Goal: Task Accomplishment & Management: Use online tool/utility

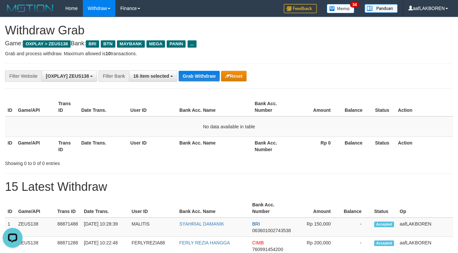
click at [203, 69] on div "**********" at bounding box center [229, 76] width 448 height 25
click at [199, 79] on button "Grab Withdraw" at bounding box center [199, 76] width 41 height 11
click at [199, 75] on button "Grab Withdraw" at bounding box center [199, 76] width 41 height 11
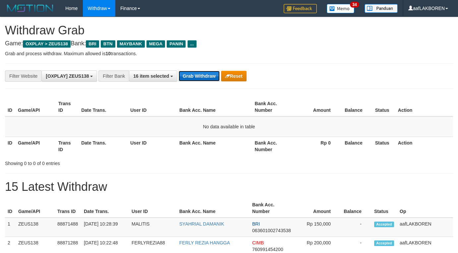
click at [200, 75] on button "Grab Withdraw" at bounding box center [199, 76] width 41 height 11
click at [205, 78] on button "Grab Withdraw" at bounding box center [199, 76] width 41 height 11
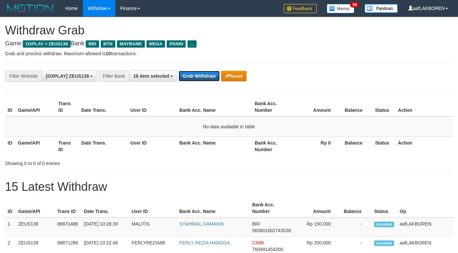
click at [208, 76] on button "Grab Withdraw" at bounding box center [199, 76] width 41 height 11
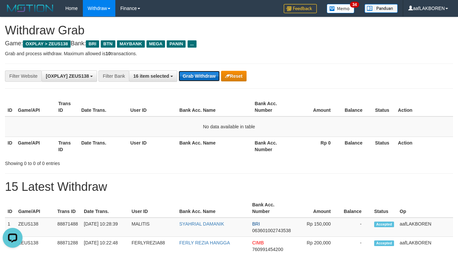
click at [202, 76] on button "Grab Withdraw" at bounding box center [199, 76] width 41 height 11
click at [201, 75] on button "Grab Withdraw" at bounding box center [199, 76] width 41 height 11
click at [202, 78] on button "Grab Withdraw" at bounding box center [199, 76] width 41 height 11
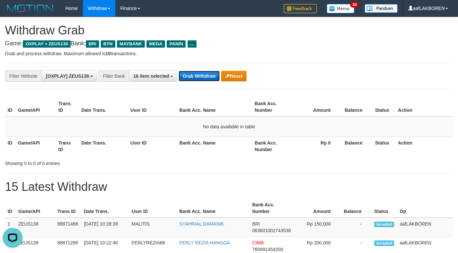
click at [195, 78] on button "Grab Withdraw" at bounding box center [199, 76] width 41 height 11
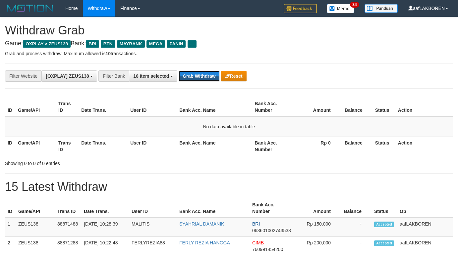
click at [195, 78] on button "Grab Withdraw" at bounding box center [199, 76] width 41 height 11
click at [197, 73] on button "Grab Withdraw" at bounding box center [199, 76] width 41 height 11
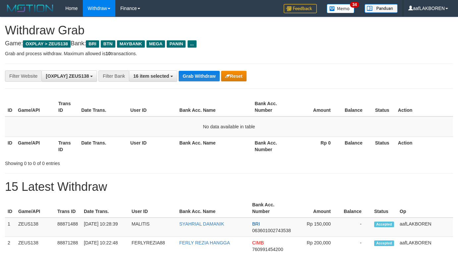
click at [197, 73] on button "Grab Withdraw" at bounding box center [199, 76] width 41 height 11
click at [203, 74] on button "Grab Withdraw" at bounding box center [199, 76] width 41 height 11
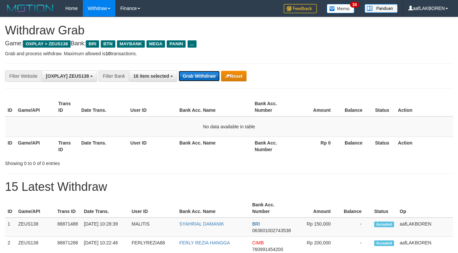
click at [203, 74] on button "Grab Withdraw" at bounding box center [199, 76] width 41 height 11
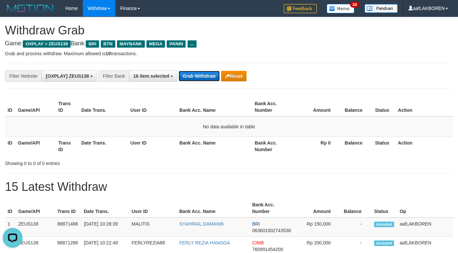
click at [193, 78] on button "Grab Withdraw" at bounding box center [199, 76] width 41 height 11
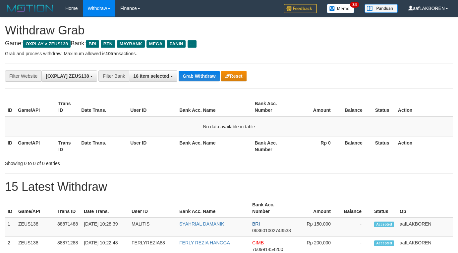
scroll to position [28, 0]
click at [193, 78] on button "Grab Withdraw" at bounding box center [199, 76] width 41 height 11
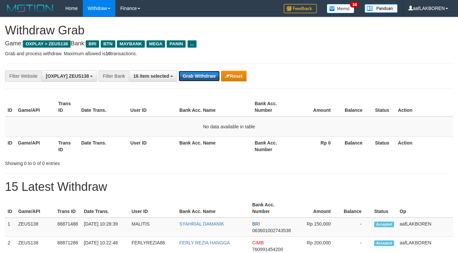
click at [193, 78] on button "Grab Withdraw" at bounding box center [199, 76] width 41 height 11
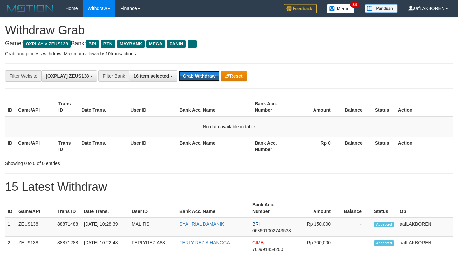
click at [193, 78] on button "Grab Withdraw" at bounding box center [199, 76] width 41 height 11
click at [194, 78] on button "Grab Withdraw" at bounding box center [199, 76] width 41 height 11
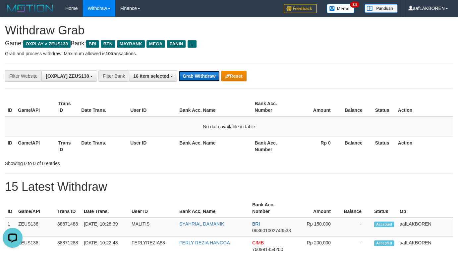
click at [193, 77] on button "Grab Withdraw" at bounding box center [199, 76] width 41 height 11
click at [194, 77] on button "Grab Withdraw" at bounding box center [199, 76] width 41 height 11
click at [194, 76] on button "Grab Withdraw" at bounding box center [199, 76] width 41 height 11
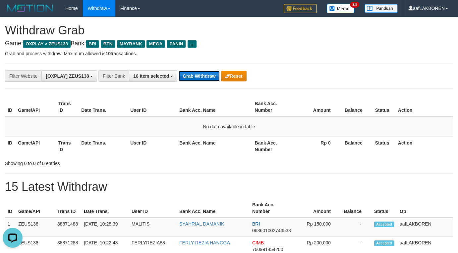
click at [197, 73] on button "Grab Withdraw" at bounding box center [199, 76] width 41 height 11
click at [198, 72] on button "Grab Withdraw" at bounding box center [199, 76] width 41 height 11
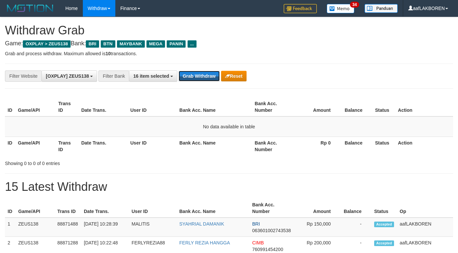
click at [198, 72] on button "Grab Withdraw" at bounding box center [199, 76] width 41 height 11
click at [199, 72] on button "Grab Withdraw" at bounding box center [199, 76] width 41 height 11
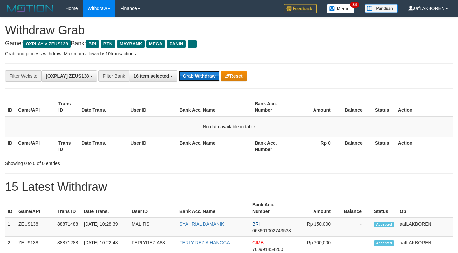
click at [208, 75] on button "Grab Withdraw" at bounding box center [199, 76] width 41 height 11
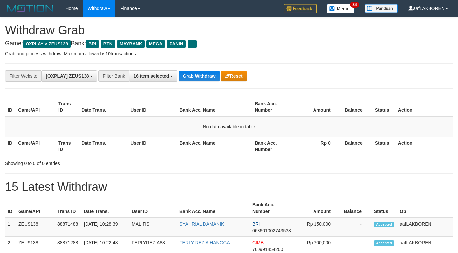
click at [208, 75] on button "Grab Withdraw" at bounding box center [199, 76] width 41 height 11
click at [210, 72] on button "Grab Withdraw" at bounding box center [199, 76] width 41 height 11
click at [207, 72] on button "Grab Withdraw" at bounding box center [199, 76] width 41 height 11
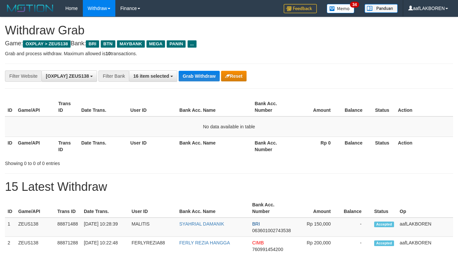
click at [207, 72] on button "Grab Withdraw" at bounding box center [199, 76] width 41 height 11
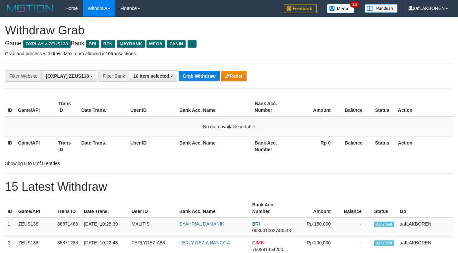
click at [205, 75] on button "Grab Withdraw" at bounding box center [199, 76] width 41 height 11
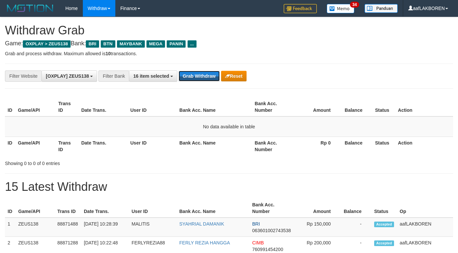
click at [205, 75] on button "Grab Withdraw" at bounding box center [199, 76] width 41 height 11
click at [194, 72] on button "Grab Withdraw" at bounding box center [199, 76] width 41 height 11
click at [198, 76] on button "Grab Withdraw" at bounding box center [199, 76] width 41 height 11
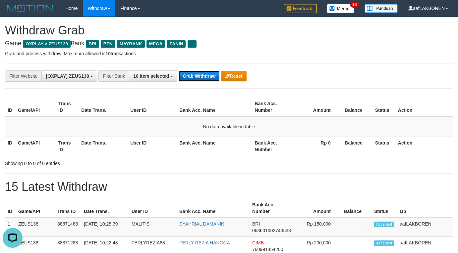
click at [209, 74] on button "Grab Withdraw" at bounding box center [199, 76] width 41 height 11
click at [209, 71] on button "Grab Withdraw" at bounding box center [199, 76] width 41 height 11
click at [209, 73] on button "Grab Withdraw" at bounding box center [199, 76] width 41 height 11
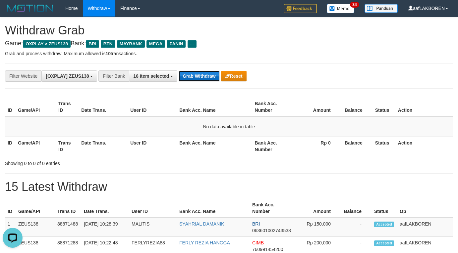
click at [209, 73] on button "Grab Withdraw" at bounding box center [199, 76] width 41 height 11
click at [201, 78] on button "Grab Withdraw" at bounding box center [199, 76] width 41 height 11
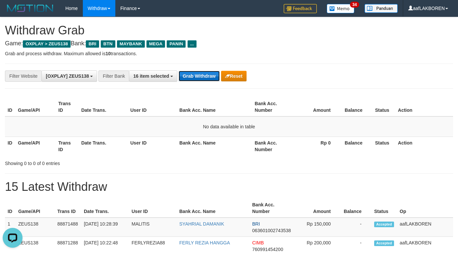
click at [201, 77] on button "Grab Withdraw" at bounding box center [199, 76] width 41 height 11
click at [201, 75] on button "Grab Withdraw" at bounding box center [199, 76] width 41 height 11
click at [204, 77] on button "Grab Withdraw" at bounding box center [199, 76] width 41 height 11
click at [205, 75] on button "Grab Withdraw" at bounding box center [199, 76] width 41 height 11
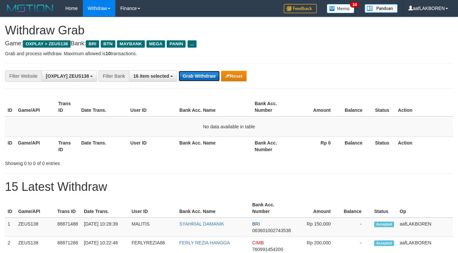
click at [205, 74] on button "Grab Withdraw" at bounding box center [199, 76] width 41 height 11
click at [205, 73] on button "Grab Withdraw" at bounding box center [199, 76] width 41 height 11
click at [207, 75] on button "Grab Withdraw" at bounding box center [199, 76] width 41 height 11
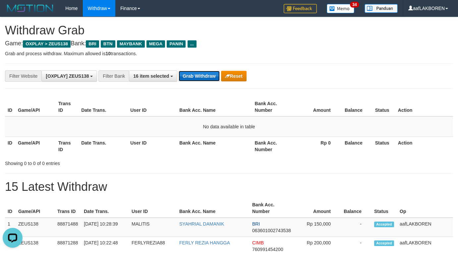
click at [200, 76] on button "Grab Withdraw" at bounding box center [199, 76] width 41 height 11
click at [200, 75] on button "Grab Withdraw" at bounding box center [199, 76] width 41 height 11
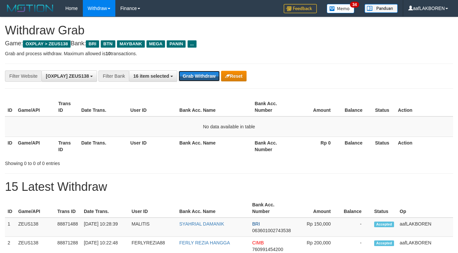
click at [200, 75] on button "Grab Withdraw" at bounding box center [199, 76] width 41 height 11
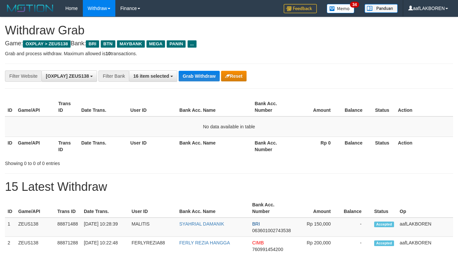
scroll to position [28, 0]
click at [200, 74] on button "Grab Withdraw" at bounding box center [199, 76] width 41 height 11
drag, startPoint x: 0, startPoint y: 0, endPoint x: 200, endPoint y: 74, distance: 213.6
click at [200, 74] on button "Grab Withdraw" at bounding box center [199, 76] width 41 height 11
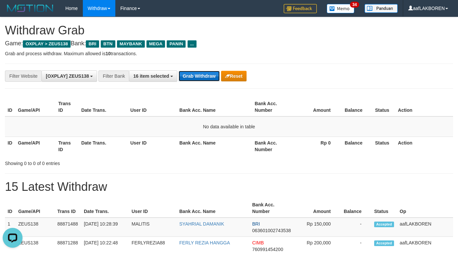
click at [201, 72] on button "Grab Withdraw" at bounding box center [199, 76] width 41 height 11
click at [197, 77] on button "Grab Withdraw" at bounding box center [199, 76] width 41 height 11
drag, startPoint x: 0, startPoint y: 0, endPoint x: 197, endPoint y: 77, distance: 211.4
click at [197, 77] on button "Grab Withdraw" at bounding box center [199, 76] width 41 height 11
click at [197, 76] on button "Grab Withdraw" at bounding box center [199, 76] width 41 height 11
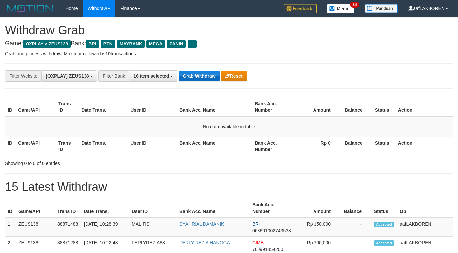
click at [197, 76] on button "Grab Withdraw" at bounding box center [199, 76] width 41 height 11
click at [195, 73] on button "Grab Withdraw" at bounding box center [199, 76] width 41 height 11
click at [195, 75] on button "Grab Withdraw" at bounding box center [199, 76] width 41 height 11
click at [209, 76] on button "Grab Withdraw" at bounding box center [199, 76] width 41 height 11
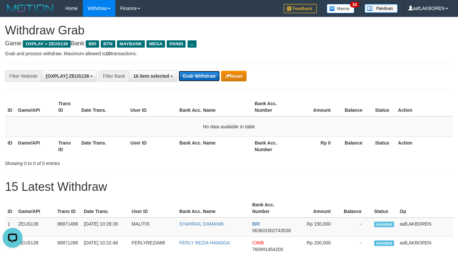
click at [209, 71] on button "Grab Withdraw" at bounding box center [199, 76] width 41 height 11
click at [207, 74] on button "Grab Withdraw" at bounding box center [199, 76] width 41 height 11
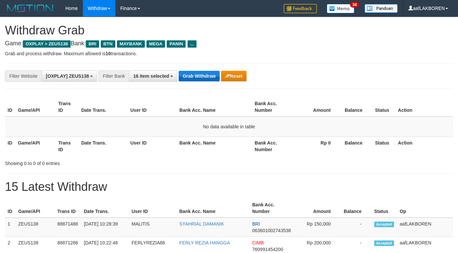
click at [207, 73] on button "Grab Withdraw" at bounding box center [199, 76] width 41 height 11
click at [206, 72] on button "Grab Withdraw" at bounding box center [199, 76] width 41 height 11
click at [198, 77] on button "Grab Withdraw" at bounding box center [199, 76] width 41 height 11
click at [198, 76] on button "Grab Withdraw" at bounding box center [199, 76] width 41 height 11
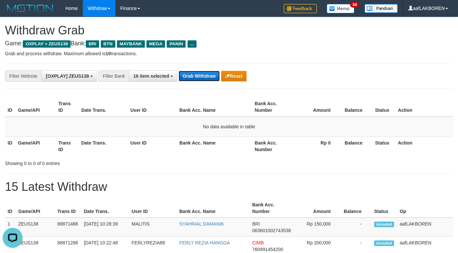
drag, startPoint x: 198, startPoint y: 76, endPoint x: 198, endPoint y: 71, distance: 5.3
click at [198, 76] on button "Grab Withdraw" at bounding box center [199, 76] width 41 height 11
click at [198, 71] on button "Grab Withdraw" at bounding box center [199, 76] width 41 height 11
click at [198, 72] on button "Grab Withdraw" at bounding box center [199, 76] width 41 height 11
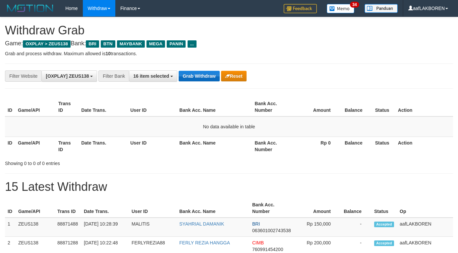
drag, startPoint x: 0, startPoint y: 0, endPoint x: 198, endPoint y: 71, distance: 210.6
click at [198, 71] on button "Grab Withdraw" at bounding box center [199, 76] width 41 height 11
click at [204, 71] on button "Grab Withdraw" at bounding box center [199, 76] width 41 height 11
click at [202, 77] on button "Grab Withdraw" at bounding box center [199, 76] width 41 height 11
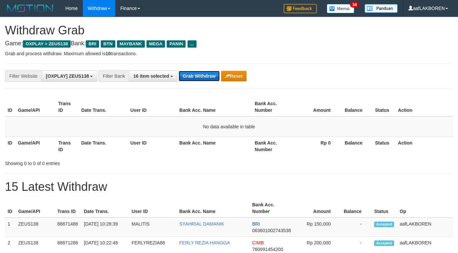
click at [202, 77] on button "Grab Withdraw" at bounding box center [199, 76] width 41 height 11
click at [202, 75] on button "Grab Withdraw" at bounding box center [199, 76] width 41 height 11
click at [198, 77] on button "Grab Withdraw" at bounding box center [199, 76] width 41 height 11
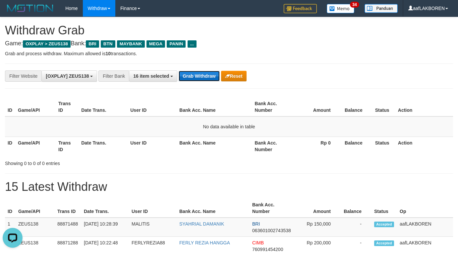
click at [198, 77] on button "Grab Withdraw" at bounding box center [199, 76] width 41 height 11
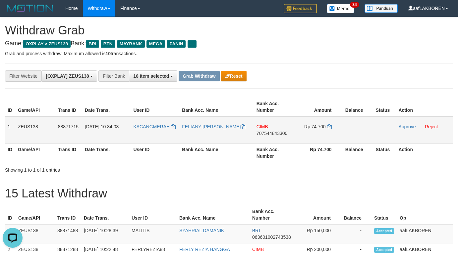
click at [155, 134] on td "KACANGMERAH" at bounding box center [154, 130] width 49 height 27
click at [155, 132] on td "KACANGMERAH" at bounding box center [154, 130] width 49 height 27
copy link "KACANGMERAH"
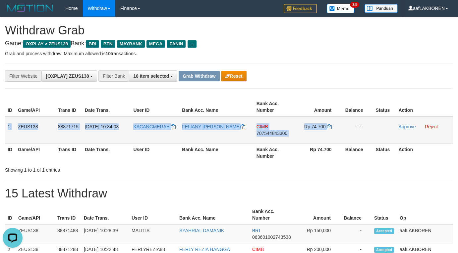
drag, startPoint x: 7, startPoint y: 127, endPoint x: 333, endPoint y: 133, distance: 326.0
click at [333, 133] on tr "1 ZEUS138 88871715 01/10/2025 10:34:03 KACANGMERAH FELIANY FLORENCIA LIMAN CIMB…" at bounding box center [229, 130] width 448 height 27
copy tr "1 ZEUS138 88871715 01/10/2025 10:34:03 KACANGMERAH FELIANY FLORENCIA LIMAN CIMB…"
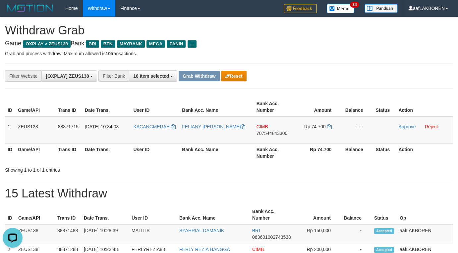
drag, startPoint x: 342, startPoint y: 79, endPoint x: 339, endPoint y: 102, distance: 22.7
click at [342, 80] on div "**********" at bounding box center [191, 76] width 382 height 11
click at [280, 141] on td "CIMB 707544843300" at bounding box center [274, 130] width 40 height 27
copy span "707544843300"
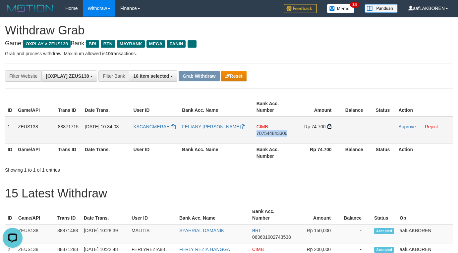
drag, startPoint x: 330, startPoint y: 128, endPoint x: 366, endPoint y: 135, distance: 36.8
click at [330, 128] on icon at bounding box center [329, 127] width 5 height 5
copy span "707544843300"
click at [403, 126] on link "Approve" at bounding box center [406, 126] width 17 height 5
click at [203, 76] on button "Grab Withdraw" at bounding box center [199, 76] width 41 height 11
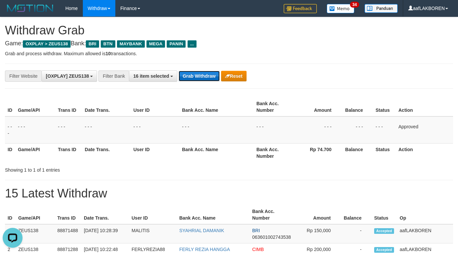
click at [203, 76] on button "Grab Withdraw" at bounding box center [199, 76] width 41 height 11
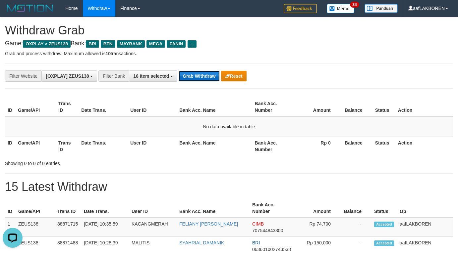
click at [188, 73] on button "Grab Withdraw" at bounding box center [199, 76] width 41 height 11
click at [197, 76] on button "Grab Withdraw" at bounding box center [199, 76] width 41 height 11
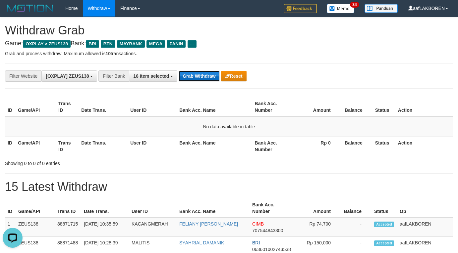
click at [197, 76] on button "Grab Withdraw" at bounding box center [199, 76] width 41 height 11
click at [197, 75] on button "Grab Withdraw" at bounding box center [199, 76] width 41 height 11
click at [193, 76] on button "Grab Withdraw" at bounding box center [199, 76] width 41 height 11
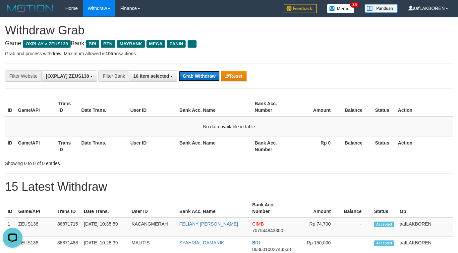
click at [199, 77] on button "Grab Withdraw" at bounding box center [199, 76] width 41 height 11
click at [197, 76] on button "Grab Withdraw" at bounding box center [199, 76] width 41 height 11
click at [200, 75] on button "Grab Withdraw" at bounding box center [199, 76] width 41 height 11
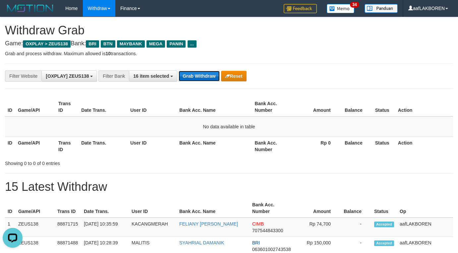
click at [200, 75] on button "Grab Withdraw" at bounding box center [199, 76] width 41 height 11
click at [200, 74] on button "Grab Withdraw" at bounding box center [199, 76] width 41 height 11
click at [203, 76] on button "Grab Withdraw" at bounding box center [199, 76] width 41 height 11
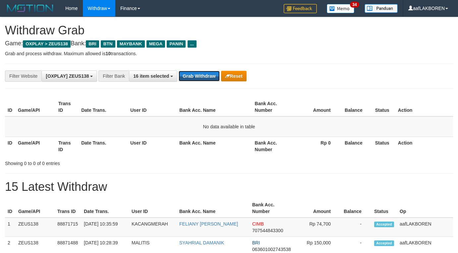
click at [203, 76] on button "Grab Withdraw" at bounding box center [199, 76] width 41 height 11
click at [203, 77] on button "Grab Withdraw" at bounding box center [199, 76] width 41 height 11
click at [196, 77] on button "Grab Withdraw" at bounding box center [199, 76] width 41 height 11
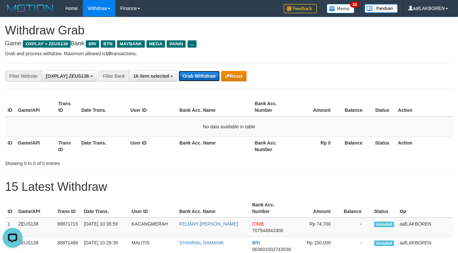
click at [205, 76] on button "Grab Withdraw" at bounding box center [199, 76] width 41 height 11
click at [199, 78] on button "Grab Withdraw" at bounding box center [199, 76] width 41 height 11
click at [195, 77] on button "Grab Withdraw" at bounding box center [199, 76] width 41 height 11
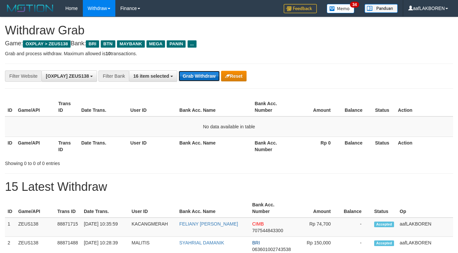
click at [198, 76] on button "Grab Withdraw" at bounding box center [199, 76] width 41 height 11
click at [201, 78] on button "Grab Withdraw" at bounding box center [199, 76] width 41 height 11
click at [197, 75] on button "Grab Withdraw" at bounding box center [199, 76] width 41 height 11
click at [197, 74] on button "Grab Withdraw" at bounding box center [199, 76] width 41 height 11
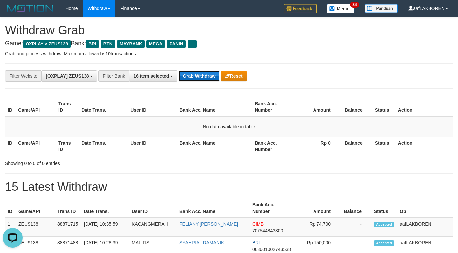
click at [196, 78] on button "Grab Withdraw" at bounding box center [199, 76] width 41 height 11
click at [191, 77] on button "Grab Withdraw" at bounding box center [199, 76] width 41 height 11
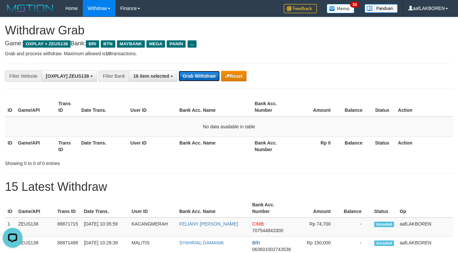
click at [197, 78] on button "Grab Withdraw" at bounding box center [199, 76] width 41 height 11
click at [198, 77] on button "Grab Withdraw" at bounding box center [199, 76] width 41 height 11
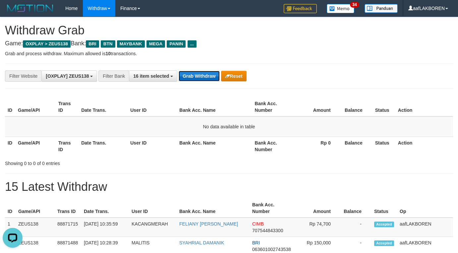
click at [198, 77] on button "Grab Withdraw" at bounding box center [199, 76] width 41 height 11
click at [198, 76] on button "Grab Withdraw" at bounding box center [199, 76] width 41 height 11
click at [204, 77] on button "Grab Withdraw" at bounding box center [199, 76] width 41 height 11
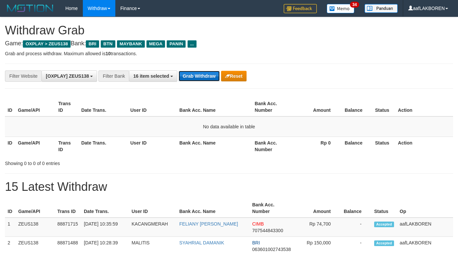
click at [204, 77] on button "Grab Withdraw" at bounding box center [199, 76] width 41 height 11
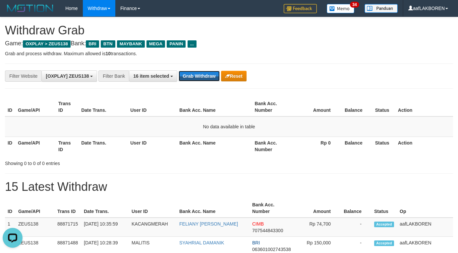
click at [204, 77] on button "Grab Withdraw" at bounding box center [199, 76] width 41 height 11
click at [203, 78] on button "Grab Withdraw" at bounding box center [199, 76] width 41 height 11
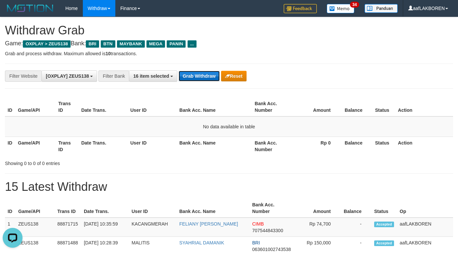
click at [203, 78] on button "Grab Withdraw" at bounding box center [199, 76] width 41 height 11
click at [203, 75] on button "Grab Withdraw" at bounding box center [199, 76] width 41 height 11
click at [202, 76] on button "Grab Withdraw" at bounding box center [199, 76] width 41 height 11
click at [202, 77] on button "Grab Withdraw" at bounding box center [199, 76] width 41 height 11
click at [198, 76] on button "Grab Withdraw" at bounding box center [199, 76] width 41 height 11
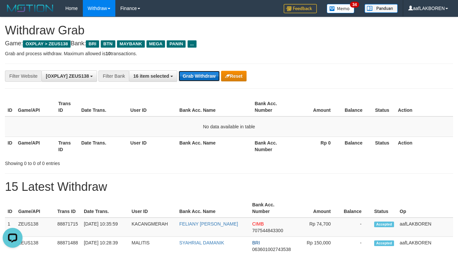
click at [198, 76] on button "Grab Withdraw" at bounding box center [199, 76] width 41 height 11
click at [200, 78] on button "Grab Withdraw" at bounding box center [199, 76] width 41 height 11
click at [199, 78] on button "Grab Withdraw" at bounding box center [199, 76] width 41 height 11
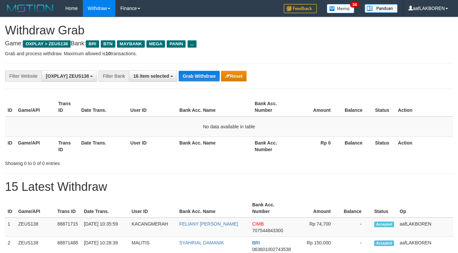
click at [199, 78] on button "Grab Withdraw" at bounding box center [199, 76] width 41 height 11
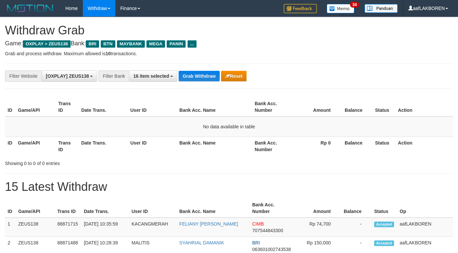
click at [199, 78] on button "Grab Withdraw" at bounding box center [199, 76] width 41 height 11
click at [198, 73] on button "Grab Withdraw" at bounding box center [199, 76] width 41 height 11
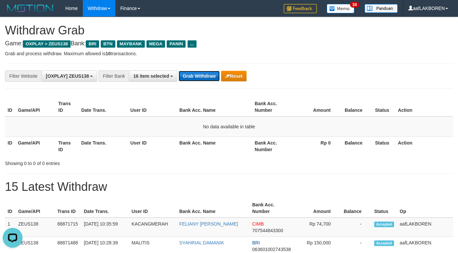
click at [198, 73] on button "Grab Withdraw" at bounding box center [199, 76] width 41 height 11
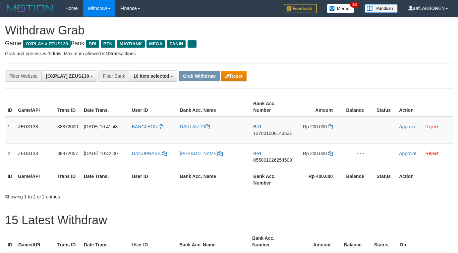
click at [200, 66] on div "**********" at bounding box center [229, 76] width 448 height 25
click at [145, 132] on td "BANGLEON" at bounding box center [153, 130] width 48 height 27
click at [146, 130] on td "BANGLEON" at bounding box center [153, 130] width 48 height 27
click at [147, 132] on td "BANGLEON" at bounding box center [153, 130] width 48 height 27
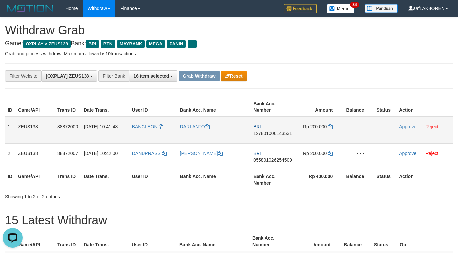
click at [147, 132] on td "BANGLEON" at bounding box center [153, 130] width 48 height 27
copy link "BANGLEON"
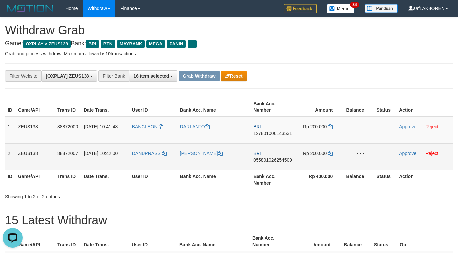
click at [147, 159] on td "DANUPRASS" at bounding box center [153, 156] width 48 height 27
copy span "DANUPRASS"
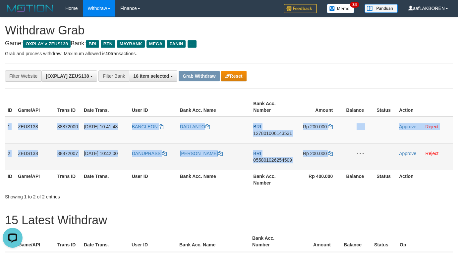
drag, startPoint x: 7, startPoint y: 126, endPoint x: 352, endPoint y: 154, distance: 346.9
click at [352, 154] on tbody "1 ZEUS138 88872000 01/10/2025 10:41:48 BANGLEON DARLANTO BRI 127801006143531 Rp…" at bounding box center [229, 144] width 448 height 54
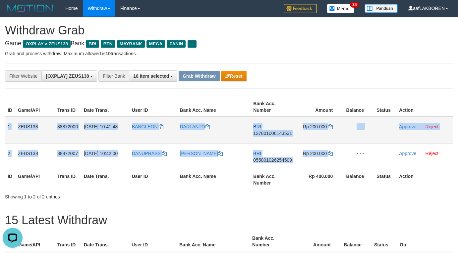
copy tbody "1 ZEUS138 88872000 01/10/2025 10:41:48 BANGLEON DARLANTO BRI 127801006143531 Rp…"
click at [236, 60] on div "**********" at bounding box center [229, 253] width 458 height 472
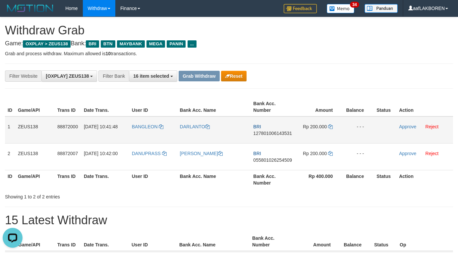
click at [270, 138] on td "BRI 127801006143531" at bounding box center [272, 130] width 45 height 27
copy span "127801006143531"
click at [332, 128] on icon at bounding box center [330, 127] width 5 height 5
copy span "127801006143531"
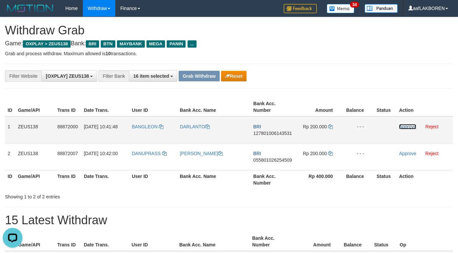
click at [406, 129] on link "Approve" at bounding box center [407, 126] width 17 height 5
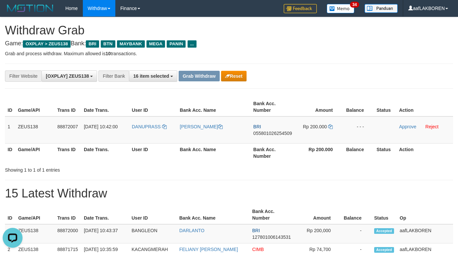
drag, startPoint x: 338, startPoint y: 73, endPoint x: 342, endPoint y: 93, distance: 20.4
click at [340, 74] on div "**********" at bounding box center [191, 76] width 382 height 11
click at [275, 142] on td "BRI 055801026254509" at bounding box center [272, 130] width 45 height 27
click at [275, 141] on td "BRI 055801026254509" at bounding box center [272, 130] width 45 height 27
copy span "055801026254509"
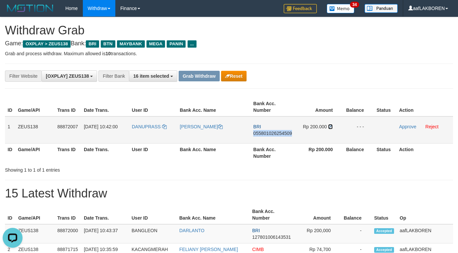
click at [331, 126] on icon at bounding box center [330, 127] width 5 height 5
copy span "055801026254509"
click at [408, 126] on link "Approve" at bounding box center [407, 126] width 17 height 5
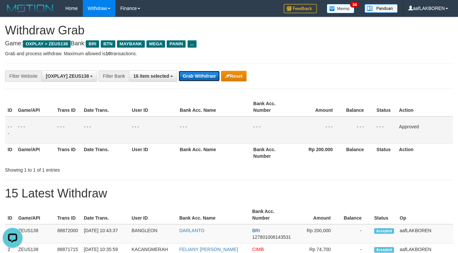
click at [193, 76] on button "Grab Withdraw" at bounding box center [199, 76] width 41 height 11
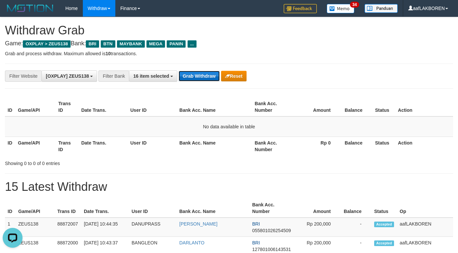
click at [200, 76] on button "Grab Withdraw" at bounding box center [199, 76] width 41 height 11
click at [199, 75] on button "Grab Withdraw" at bounding box center [199, 76] width 41 height 11
click at [197, 78] on button "Grab Withdraw" at bounding box center [199, 76] width 41 height 11
click at [197, 76] on button "Grab Withdraw" at bounding box center [199, 76] width 41 height 11
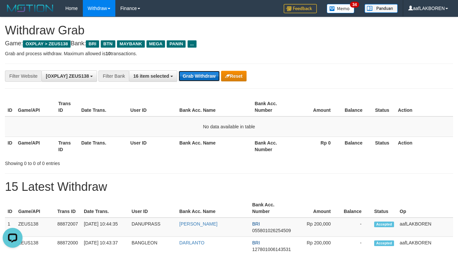
click at [198, 79] on button "Grab Withdraw" at bounding box center [199, 76] width 41 height 11
click at [199, 78] on button "Grab Withdraw" at bounding box center [199, 76] width 41 height 11
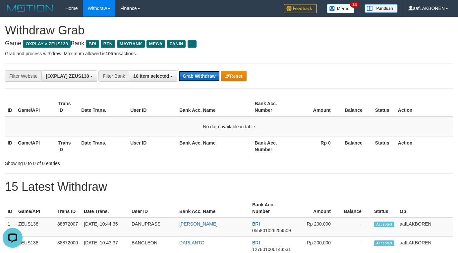
click at [199, 78] on button "Grab Withdraw" at bounding box center [199, 76] width 41 height 11
click at [199, 76] on button "Grab Withdraw" at bounding box center [199, 76] width 41 height 11
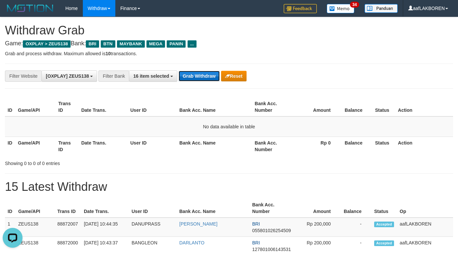
click at [199, 76] on button "Grab Withdraw" at bounding box center [199, 76] width 41 height 11
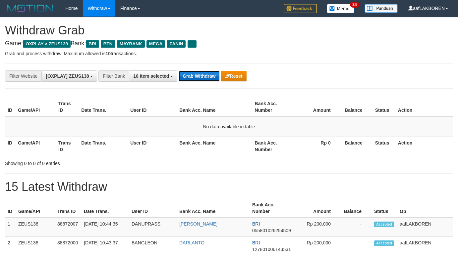
click at [199, 77] on button "Grab Withdraw" at bounding box center [199, 76] width 41 height 11
click at [199, 76] on button "Grab Withdraw" at bounding box center [199, 76] width 41 height 11
click at [195, 73] on button "Grab Withdraw" at bounding box center [199, 76] width 41 height 11
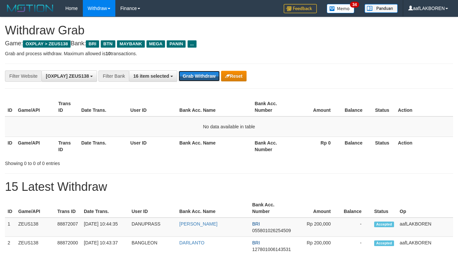
click at [195, 73] on button "Grab Withdraw" at bounding box center [199, 76] width 41 height 11
click at [199, 75] on button "Grab Withdraw" at bounding box center [199, 76] width 41 height 11
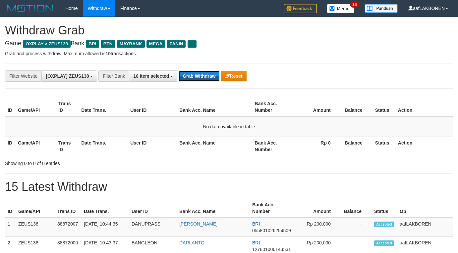
click at [199, 75] on button "Grab Withdraw" at bounding box center [199, 76] width 41 height 11
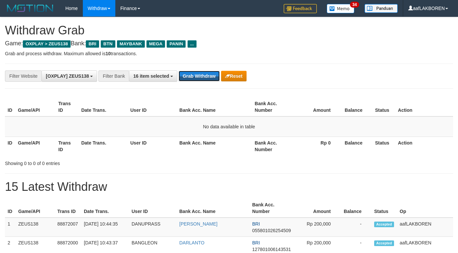
click at [199, 75] on button "Grab Withdraw" at bounding box center [199, 76] width 41 height 11
click at [196, 78] on button "Grab Withdraw" at bounding box center [199, 76] width 41 height 11
click at [205, 76] on button "Grab Withdraw" at bounding box center [199, 76] width 41 height 11
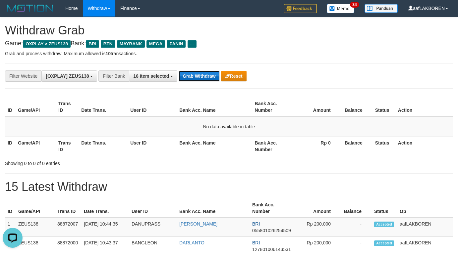
click at [205, 76] on button "Grab Withdraw" at bounding box center [199, 76] width 41 height 11
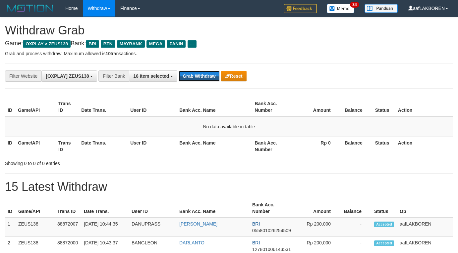
click at [205, 76] on button "Grab Withdraw" at bounding box center [199, 76] width 41 height 11
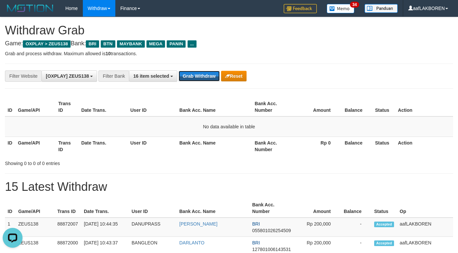
click at [205, 76] on button "Grab Withdraw" at bounding box center [199, 76] width 41 height 11
click at [193, 74] on button "Grab Withdraw" at bounding box center [199, 76] width 41 height 11
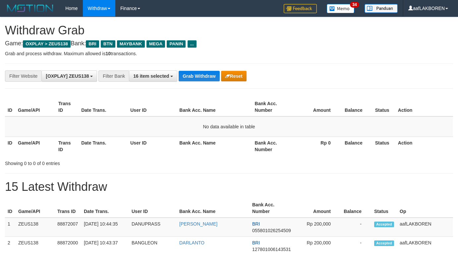
scroll to position [28, 0]
drag, startPoint x: 0, startPoint y: 0, endPoint x: 194, endPoint y: 73, distance: 207.1
click at [194, 73] on button "Grab Withdraw" at bounding box center [199, 76] width 41 height 11
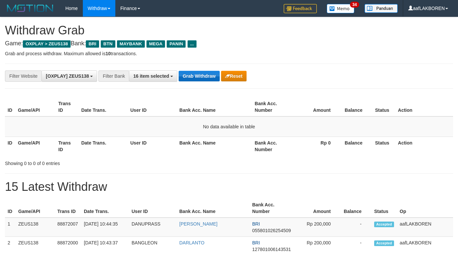
click at [194, 73] on button "Grab Withdraw" at bounding box center [199, 76] width 41 height 11
click at [195, 80] on button "Grab Withdraw" at bounding box center [199, 76] width 41 height 11
click at [195, 79] on button "Grab Withdraw" at bounding box center [199, 76] width 41 height 11
click at [202, 78] on button "Grab Withdraw" at bounding box center [199, 76] width 41 height 11
click at [202, 77] on button "Grab Withdraw" at bounding box center [199, 76] width 41 height 11
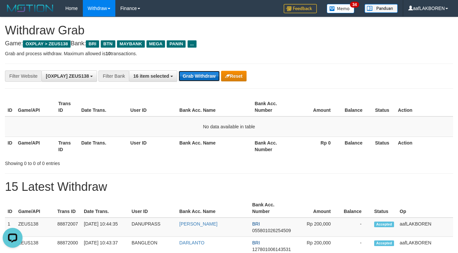
click at [202, 77] on button "Grab Withdraw" at bounding box center [199, 76] width 41 height 11
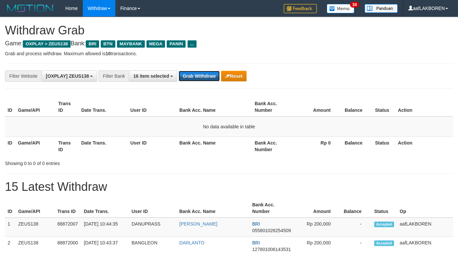
click at [202, 77] on button "Grab Withdraw" at bounding box center [199, 76] width 41 height 11
click at [196, 76] on button "Grab Withdraw" at bounding box center [199, 76] width 41 height 11
click at [195, 76] on button "Grab Withdraw" at bounding box center [199, 76] width 41 height 11
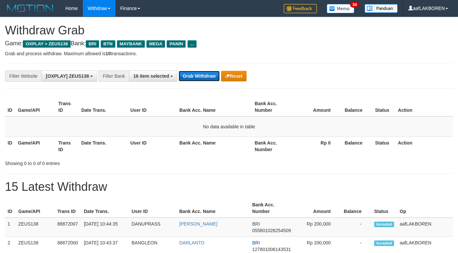
click at [196, 76] on button "Grab Withdraw" at bounding box center [199, 76] width 41 height 11
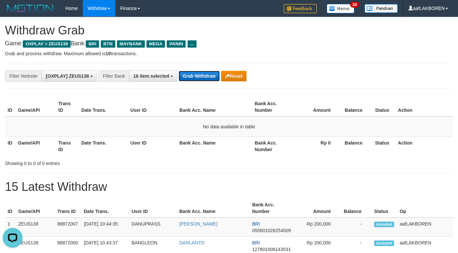
click at [199, 74] on button "Grab Withdraw" at bounding box center [199, 76] width 41 height 11
click at [202, 78] on button "Grab Withdraw" at bounding box center [199, 76] width 41 height 11
click at [198, 77] on button "Grab Withdraw" at bounding box center [199, 76] width 41 height 11
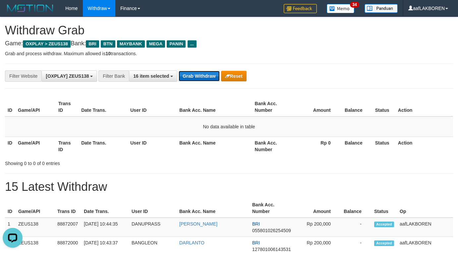
click at [198, 75] on button "Grab Withdraw" at bounding box center [199, 76] width 41 height 11
click at [197, 77] on button "Grab Withdraw" at bounding box center [199, 76] width 41 height 11
click at [201, 76] on button "Grab Withdraw" at bounding box center [199, 76] width 41 height 11
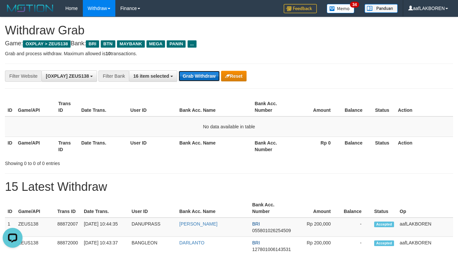
click at [196, 77] on button "Grab Withdraw" at bounding box center [199, 76] width 41 height 11
click at [201, 76] on button "Grab Withdraw" at bounding box center [199, 76] width 41 height 11
click at [195, 75] on button "Grab Withdraw" at bounding box center [199, 76] width 41 height 11
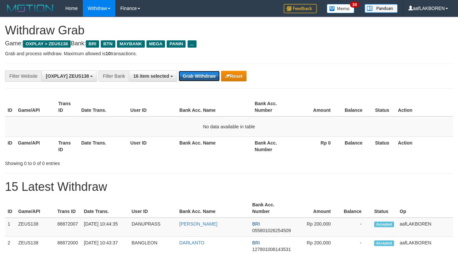
scroll to position [28, 0]
click at [195, 75] on button "Grab Withdraw" at bounding box center [199, 76] width 41 height 11
click at [196, 73] on button "Grab Withdraw" at bounding box center [199, 76] width 41 height 11
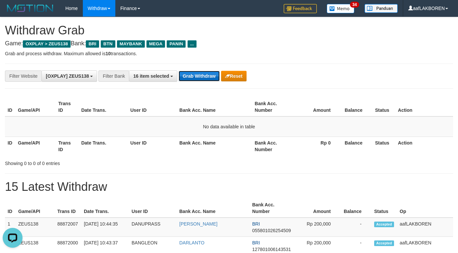
click at [196, 73] on button "Grab Withdraw" at bounding box center [199, 76] width 41 height 11
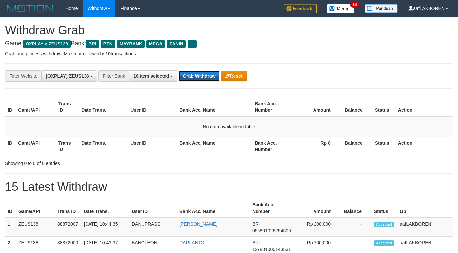
click at [196, 73] on button "Grab Withdraw" at bounding box center [199, 76] width 41 height 11
click at [199, 78] on button "Grab Withdraw" at bounding box center [199, 76] width 41 height 11
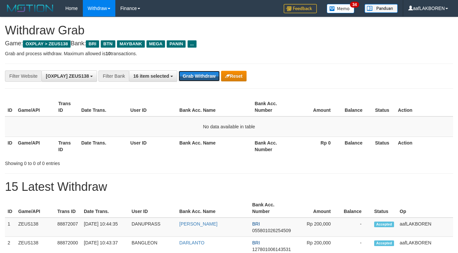
click at [199, 78] on button "Grab Withdraw" at bounding box center [199, 76] width 41 height 11
click at [199, 76] on button "Grab Withdraw" at bounding box center [199, 76] width 41 height 11
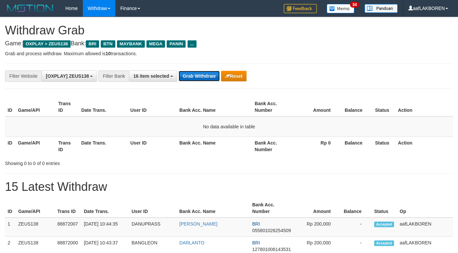
click at [199, 76] on button "Grab Withdraw" at bounding box center [199, 76] width 41 height 11
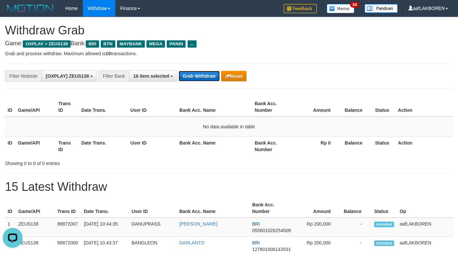
click at [197, 75] on button "Grab Withdraw" at bounding box center [199, 76] width 41 height 11
click at [198, 73] on button "Grab Withdraw" at bounding box center [199, 76] width 41 height 11
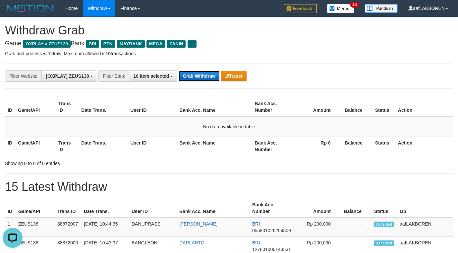
click at [198, 73] on button "Grab Withdraw" at bounding box center [199, 76] width 41 height 11
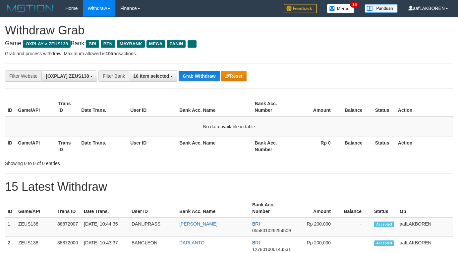
click at [198, 73] on button "Grab Withdraw" at bounding box center [199, 76] width 41 height 11
click at [201, 72] on button "Grab Withdraw" at bounding box center [199, 76] width 41 height 11
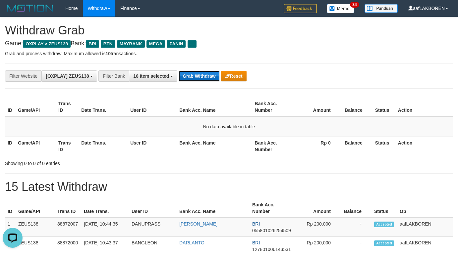
click at [194, 75] on button "Grab Withdraw" at bounding box center [199, 76] width 41 height 11
click at [195, 76] on button "Grab Withdraw" at bounding box center [199, 76] width 41 height 11
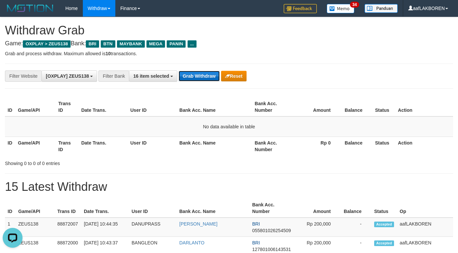
click at [195, 76] on button "Grab Withdraw" at bounding box center [199, 76] width 41 height 11
click at [200, 76] on button "Grab Withdraw" at bounding box center [199, 76] width 41 height 11
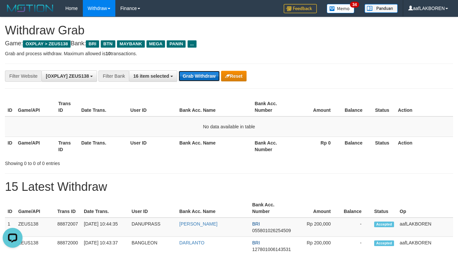
click at [201, 78] on button "Grab Withdraw" at bounding box center [199, 76] width 41 height 11
click at [200, 78] on button "Grab Withdraw" at bounding box center [199, 76] width 41 height 11
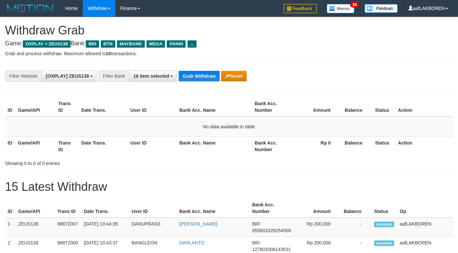
click at [200, 78] on button "Grab Withdraw" at bounding box center [199, 76] width 41 height 11
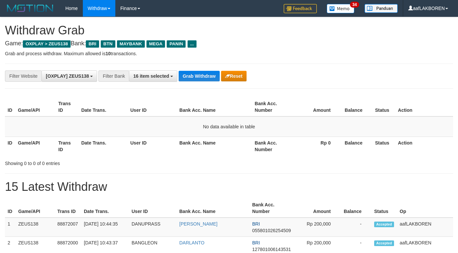
click at [200, 78] on button "Grab Withdraw" at bounding box center [199, 76] width 41 height 11
click at [202, 77] on button "Grab Withdraw" at bounding box center [199, 76] width 41 height 11
click at [197, 76] on button "Grab Withdraw" at bounding box center [199, 76] width 41 height 11
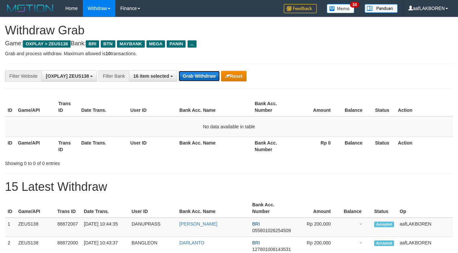
click at [204, 77] on button "Grab Withdraw" at bounding box center [199, 76] width 41 height 11
click at [208, 76] on button "Grab Withdraw" at bounding box center [199, 76] width 41 height 11
click at [208, 75] on button "Grab Withdraw" at bounding box center [199, 76] width 41 height 11
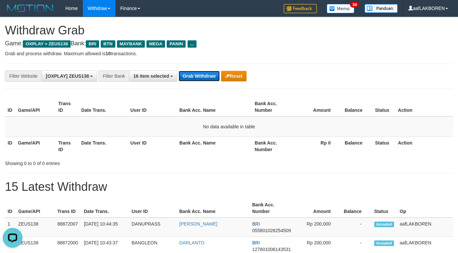
click at [208, 75] on button "Grab Withdraw" at bounding box center [199, 76] width 41 height 11
click at [208, 74] on button "Grab Withdraw" at bounding box center [199, 76] width 41 height 11
click at [207, 73] on button "Grab Withdraw" at bounding box center [199, 76] width 41 height 11
click at [207, 72] on button "Grab Withdraw" at bounding box center [199, 76] width 41 height 11
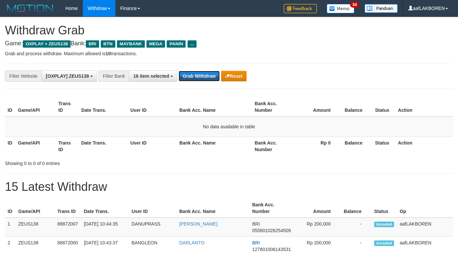
click at [207, 72] on button "Grab Withdraw" at bounding box center [199, 76] width 41 height 11
click at [204, 75] on button "Grab Withdraw" at bounding box center [199, 76] width 41 height 11
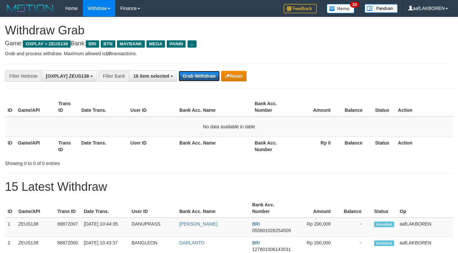
click at [204, 75] on button "Grab Withdraw" at bounding box center [199, 76] width 41 height 11
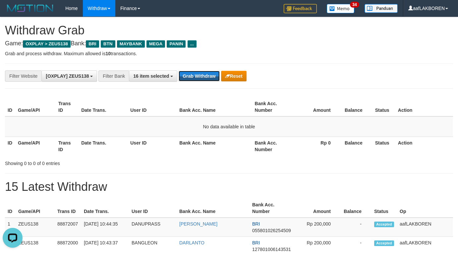
click at [204, 75] on button "Grab Withdraw" at bounding box center [199, 76] width 41 height 11
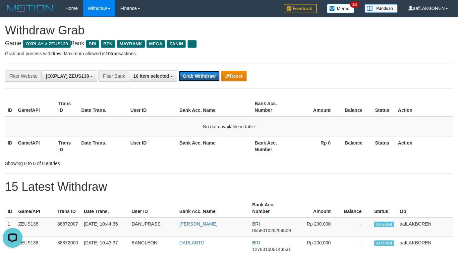
click at [204, 75] on button "Grab Withdraw" at bounding box center [199, 76] width 41 height 11
click at [204, 74] on button "Grab Withdraw" at bounding box center [199, 76] width 41 height 11
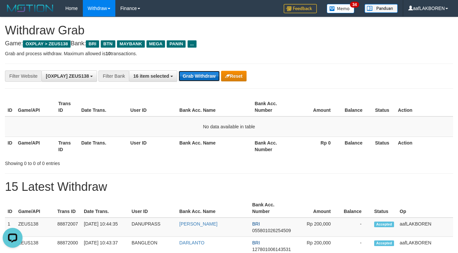
click at [204, 74] on button "Grab Withdraw" at bounding box center [199, 76] width 41 height 11
click at [204, 73] on button "Grab Withdraw" at bounding box center [199, 76] width 41 height 11
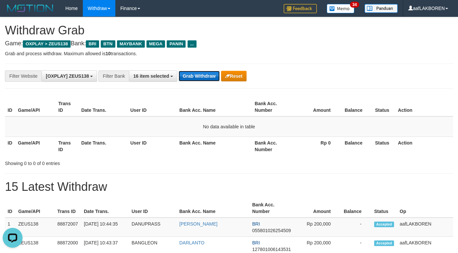
click at [204, 73] on button "Grab Withdraw" at bounding box center [199, 76] width 41 height 11
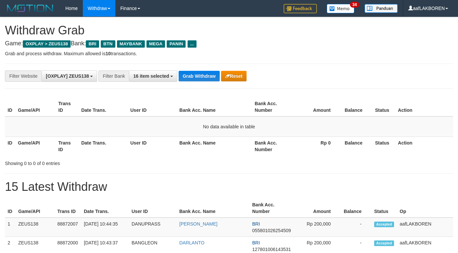
click at [204, 73] on button "Grab Withdraw" at bounding box center [199, 76] width 41 height 11
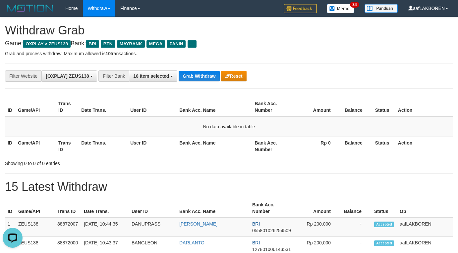
click at [204, 73] on button "Grab Withdraw" at bounding box center [199, 76] width 41 height 11
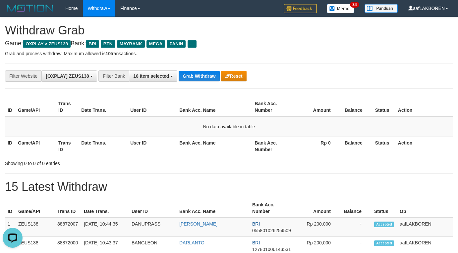
click at [204, 73] on button "Grab Withdraw" at bounding box center [199, 76] width 41 height 11
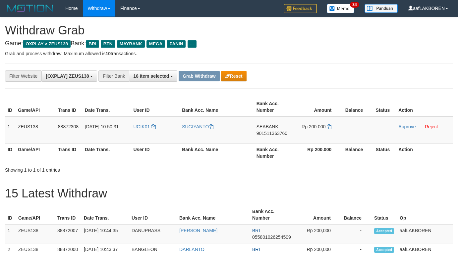
scroll to position [28, 0]
click at [141, 130] on td "UGIK01" at bounding box center [155, 130] width 49 height 27
copy link "UGIK01"
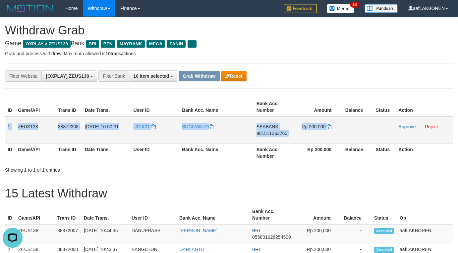
drag, startPoint x: 16, startPoint y: 125, endPoint x: 344, endPoint y: 123, distance: 327.9
click at [344, 123] on tr "1 ZEUS138 88872308 [DATE] 10:50:31 UGIK01 SUGIYANTO SEABANK 901511363760 Rp 200…" at bounding box center [229, 130] width 448 height 27
copy tr "1 ZEUS138 88872308 [DATE] 10:50:31 UGIK01 SUGIYANTO SEABANK 901511363760 Rp 200…"
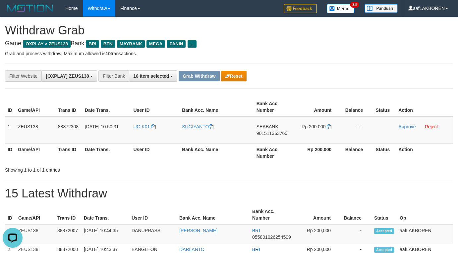
click at [269, 140] on td "SEABANK 901511363760" at bounding box center [274, 130] width 40 height 27
copy span "901511363760"
click at [330, 127] on icon at bounding box center [329, 127] width 5 height 5
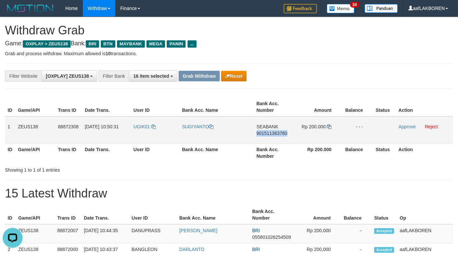
copy span "901511363760"
click at [330, 127] on icon at bounding box center [329, 127] width 5 height 5
click at [404, 128] on link "Approve" at bounding box center [406, 126] width 17 height 5
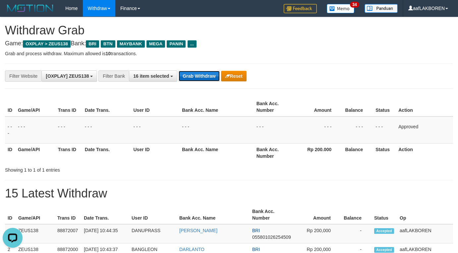
click at [189, 73] on button "Grab Withdraw" at bounding box center [199, 76] width 41 height 11
drag, startPoint x: 189, startPoint y: 73, endPoint x: 225, endPoint y: 92, distance: 40.6
click at [198, 80] on button "Grab Withdraw" at bounding box center [199, 76] width 41 height 11
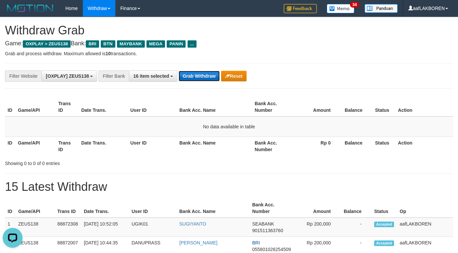
click at [200, 72] on button "Grab Withdraw" at bounding box center [199, 76] width 41 height 11
drag, startPoint x: 200, startPoint y: 72, endPoint x: 451, endPoint y: 112, distance: 254.3
click at [202, 73] on button "Grab Withdraw" at bounding box center [199, 76] width 41 height 11
click at [201, 76] on button "Grab Withdraw" at bounding box center [199, 76] width 41 height 11
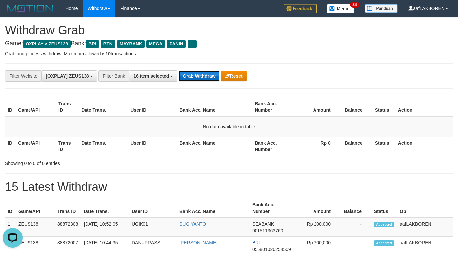
click at [200, 76] on button "Grab Withdraw" at bounding box center [199, 76] width 41 height 11
click at [211, 78] on button "Grab Withdraw" at bounding box center [199, 76] width 41 height 11
click at [211, 77] on button "Grab Withdraw" at bounding box center [199, 76] width 41 height 11
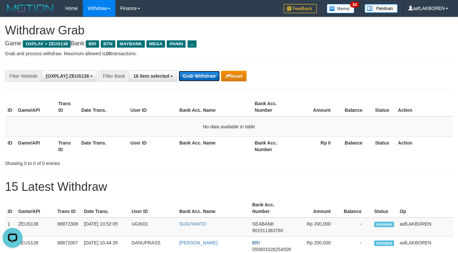
click at [211, 77] on button "Grab Withdraw" at bounding box center [199, 76] width 41 height 11
click at [212, 77] on button "Grab Withdraw" at bounding box center [199, 76] width 41 height 11
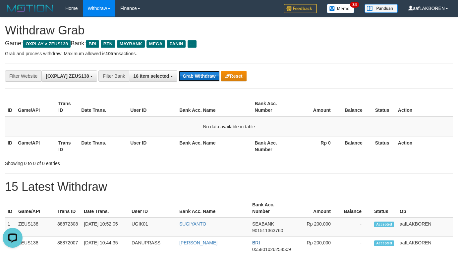
click at [212, 77] on button "Grab Withdraw" at bounding box center [199, 76] width 41 height 11
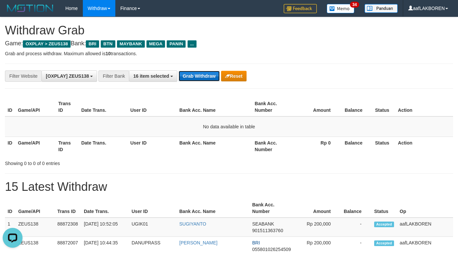
click at [212, 77] on button "Grab Withdraw" at bounding box center [199, 76] width 41 height 11
click at [201, 76] on button "Grab Withdraw" at bounding box center [199, 76] width 41 height 11
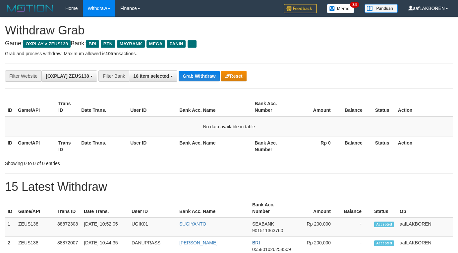
scroll to position [28, 0]
click at [201, 76] on button "Grab Withdraw" at bounding box center [199, 76] width 41 height 11
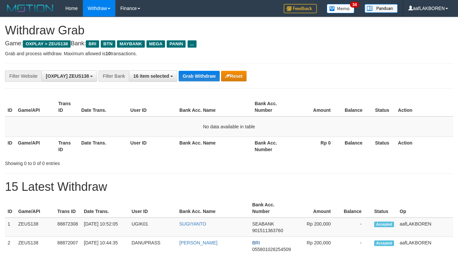
click at [201, 76] on button "Grab Withdraw" at bounding box center [199, 76] width 41 height 11
drag, startPoint x: 0, startPoint y: 0, endPoint x: 201, endPoint y: 76, distance: 215.0
click at [201, 76] on button "Grab Withdraw" at bounding box center [199, 76] width 41 height 11
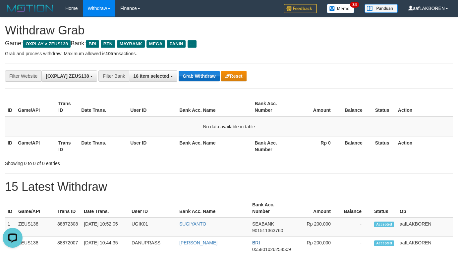
click at [201, 76] on button "Grab Withdraw" at bounding box center [199, 76] width 41 height 11
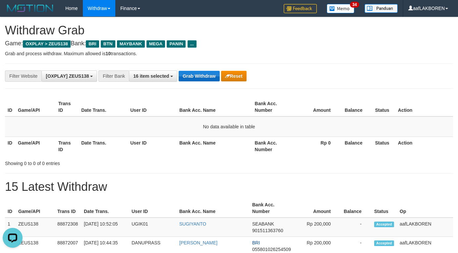
click at [201, 76] on button "Grab Withdraw" at bounding box center [199, 76] width 41 height 11
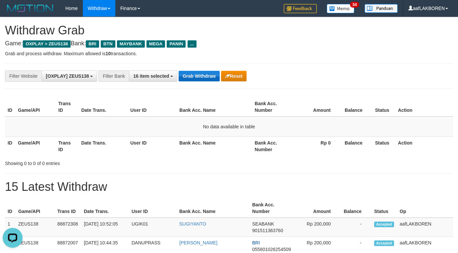
click at [201, 76] on button "Grab Withdraw" at bounding box center [199, 76] width 41 height 11
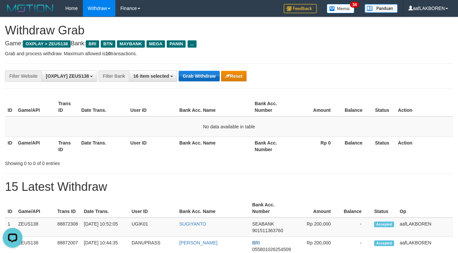
click at [201, 76] on button "Grab Withdraw" at bounding box center [199, 76] width 41 height 11
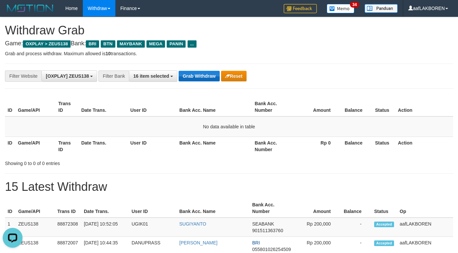
click at [200, 76] on button "Grab Withdraw" at bounding box center [199, 76] width 41 height 11
click at [197, 78] on button "Grab Withdraw" at bounding box center [199, 76] width 41 height 11
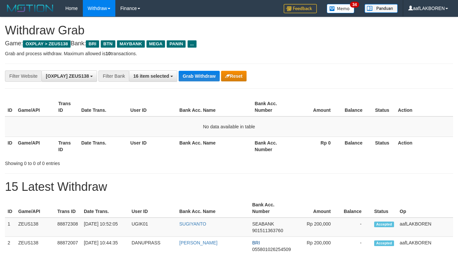
click at [197, 78] on button "Grab Withdraw" at bounding box center [199, 76] width 41 height 11
click at [196, 78] on button "Grab Withdraw" at bounding box center [199, 76] width 41 height 11
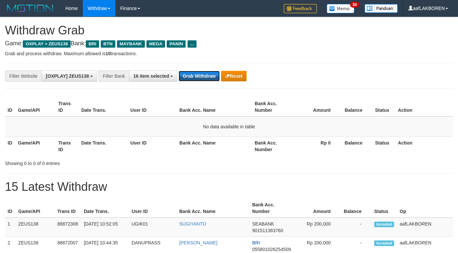
click at [196, 78] on button "Grab Withdraw" at bounding box center [199, 76] width 41 height 11
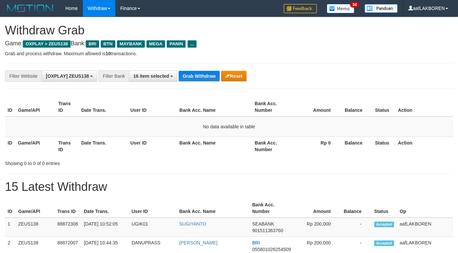
click at [196, 78] on button "Grab Withdraw" at bounding box center [199, 76] width 41 height 11
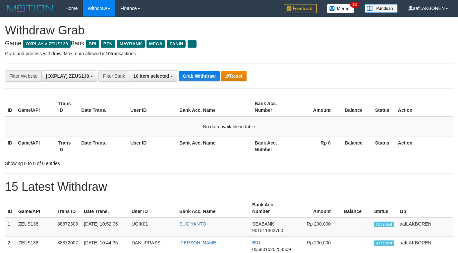
click at [196, 78] on button "Grab Withdraw" at bounding box center [199, 76] width 41 height 11
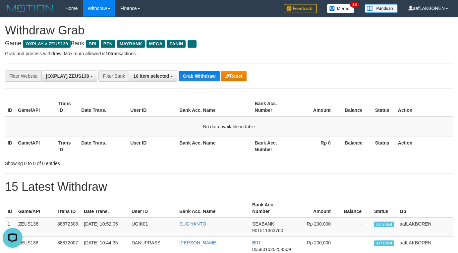
click at [196, 78] on button "Grab Withdraw" at bounding box center [199, 76] width 41 height 11
click at [195, 79] on button "Grab Withdraw" at bounding box center [199, 76] width 41 height 11
click at [195, 78] on button "Grab Withdraw" at bounding box center [199, 76] width 41 height 11
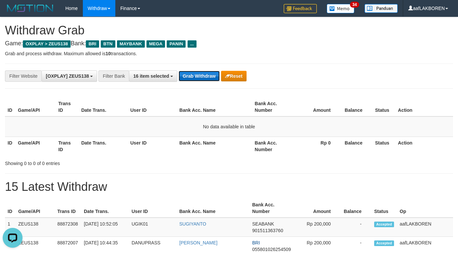
click at [199, 78] on button "Grab Withdraw" at bounding box center [199, 76] width 41 height 11
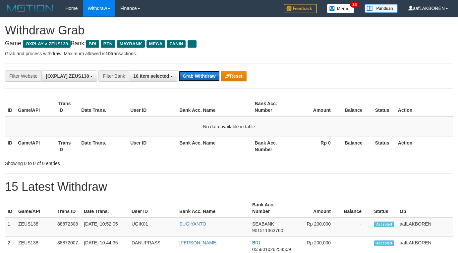
click at [199, 77] on button "Grab Withdraw" at bounding box center [199, 76] width 41 height 11
click at [200, 77] on button "Grab Withdraw" at bounding box center [199, 76] width 41 height 11
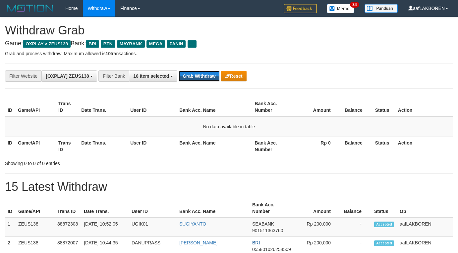
click at [200, 76] on button "Grab Withdraw" at bounding box center [199, 76] width 41 height 11
click at [202, 74] on button "Grab Withdraw" at bounding box center [199, 76] width 41 height 11
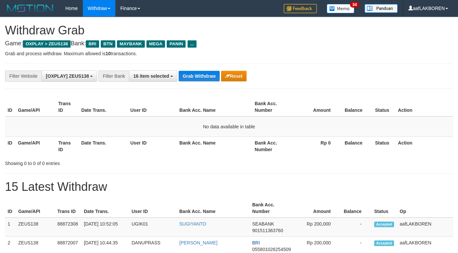
click at [202, 74] on button "Grab Withdraw" at bounding box center [199, 76] width 41 height 11
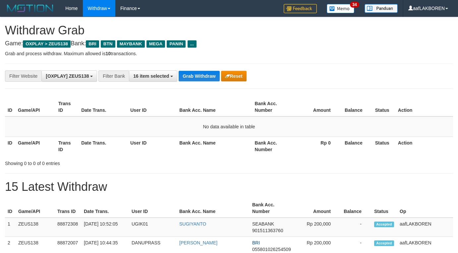
click at [202, 74] on button "Grab Withdraw" at bounding box center [199, 76] width 41 height 11
click at [202, 77] on button "Grab Withdraw" at bounding box center [199, 76] width 41 height 11
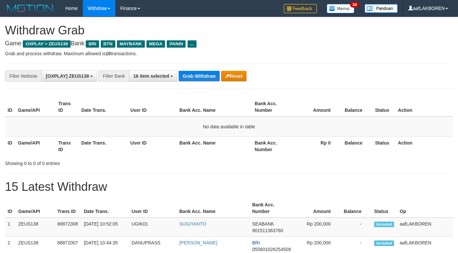
scroll to position [28, 0]
click at [202, 77] on button "Grab Withdraw" at bounding box center [199, 76] width 41 height 11
click at [204, 77] on button "Grab Withdraw" at bounding box center [199, 76] width 41 height 11
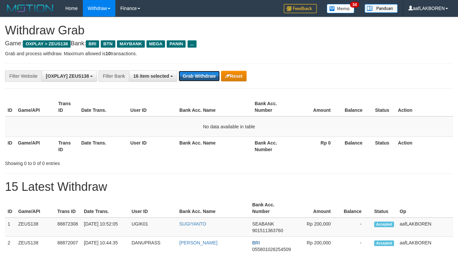
click at [204, 77] on button "Grab Withdraw" at bounding box center [199, 76] width 41 height 11
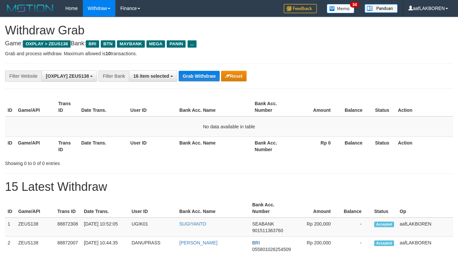
click at [197, 76] on button "Grab Withdraw" at bounding box center [199, 76] width 41 height 11
click at [200, 76] on button "Grab Withdraw" at bounding box center [199, 76] width 41 height 11
click at [198, 76] on button "Grab Withdraw" at bounding box center [199, 76] width 41 height 11
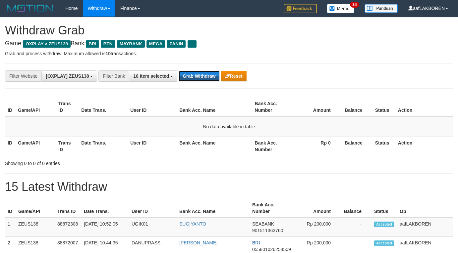
click at [198, 76] on button "Grab Withdraw" at bounding box center [199, 76] width 41 height 11
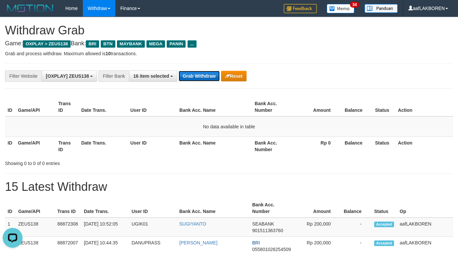
click at [199, 72] on button "Grab Withdraw" at bounding box center [199, 76] width 41 height 11
click at [197, 78] on button "Grab Withdraw" at bounding box center [199, 76] width 41 height 11
click at [199, 78] on button "Grab Withdraw" at bounding box center [199, 76] width 41 height 11
click at [205, 76] on button "Grab Withdraw" at bounding box center [199, 76] width 41 height 11
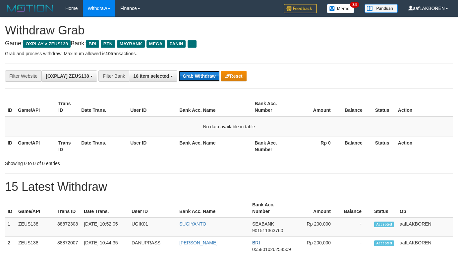
click at [203, 73] on button "Grab Withdraw" at bounding box center [199, 76] width 41 height 11
click at [190, 75] on button "Grab Withdraw" at bounding box center [199, 76] width 41 height 11
click at [191, 73] on button "Grab Withdraw" at bounding box center [199, 76] width 41 height 11
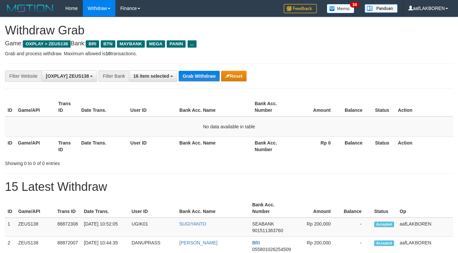
click at [193, 71] on div "**********" at bounding box center [191, 76] width 382 height 11
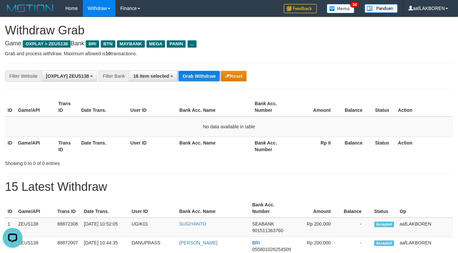
click at [193, 71] on div "**********" at bounding box center [191, 76] width 382 height 11
click at [193, 70] on div "**********" at bounding box center [229, 76] width 448 height 25
click at [194, 69] on div "**********" at bounding box center [229, 76] width 448 height 25
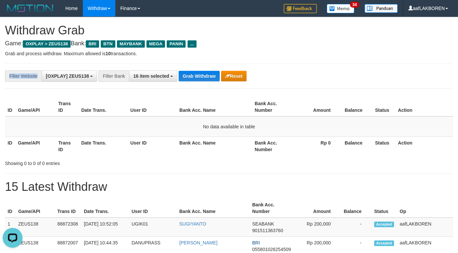
click at [194, 69] on div "**********" at bounding box center [229, 76] width 448 height 25
click at [198, 78] on button "Grab Withdraw" at bounding box center [199, 76] width 41 height 11
click at [200, 78] on button "Grab Withdraw" at bounding box center [199, 76] width 41 height 11
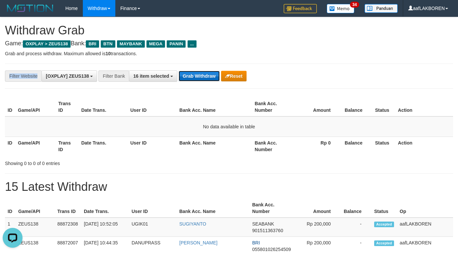
click at [200, 77] on button "Grab Withdraw" at bounding box center [199, 76] width 41 height 11
click at [202, 77] on button "Grab Withdraw" at bounding box center [199, 76] width 41 height 11
click at [203, 76] on button "Grab Withdraw" at bounding box center [199, 76] width 41 height 11
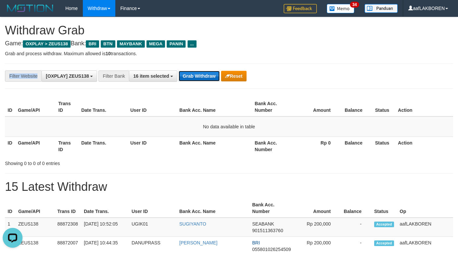
click at [203, 76] on button "Grab Withdraw" at bounding box center [199, 76] width 41 height 11
click at [205, 77] on button "Grab Withdraw" at bounding box center [199, 76] width 41 height 11
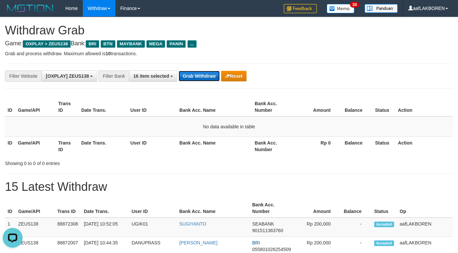
click at [205, 77] on button "Grab Withdraw" at bounding box center [199, 76] width 41 height 11
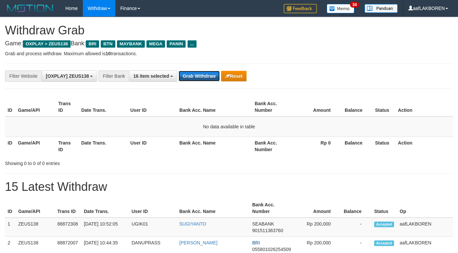
click at [205, 77] on button "Grab Withdraw" at bounding box center [199, 76] width 41 height 11
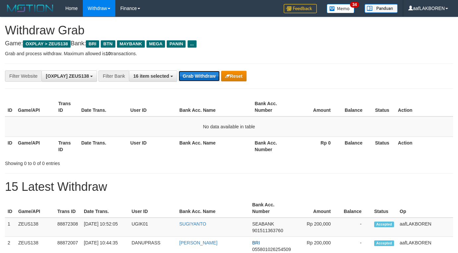
click at [205, 78] on button "Grab Withdraw" at bounding box center [199, 76] width 41 height 11
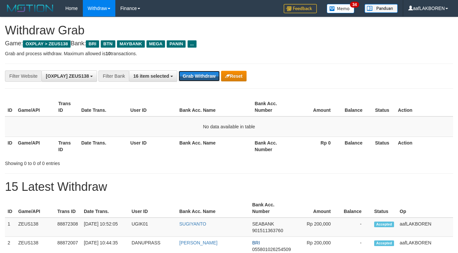
click at [205, 78] on button "Grab Withdraw" at bounding box center [199, 76] width 41 height 11
click at [206, 78] on button "Grab Withdraw" at bounding box center [199, 76] width 41 height 11
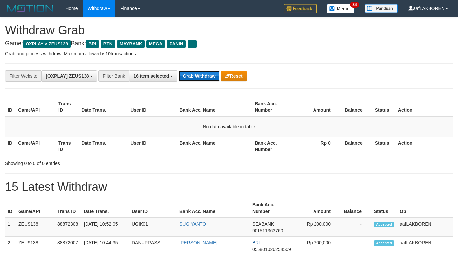
click at [206, 78] on button "Grab Withdraw" at bounding box center [199, 76] width 41 height 11
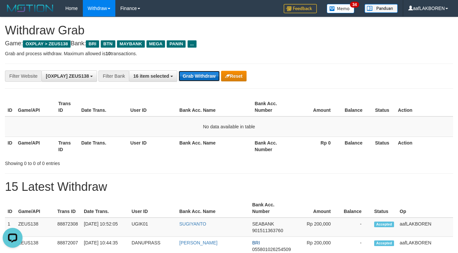
click at [206, 78] on button "Grab Withdraw" at bounding box center [199, 76] width 41 height 11
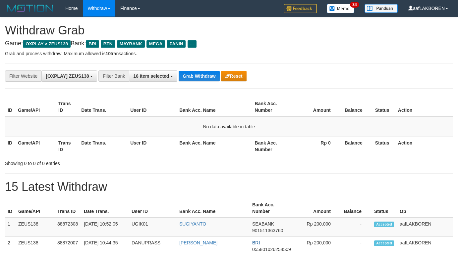
click at [206, 78] on button "Grab Withdraw" at bounding box center [199, 76] width 41 height 11
click at [206, 77] on button "Grab Withdraw" at bounding box center [199, 76] width 41 height 11
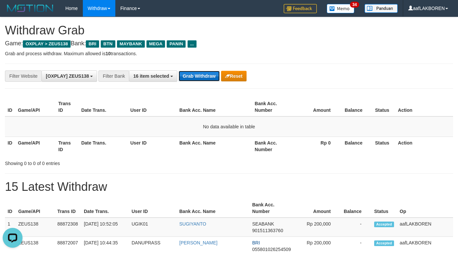
click at [200, 78] on button "Grab Withdraw" at bounding box center [199, 76] width 41 height 11
click at [202, 76] on button "Grab Withdraw" at bounding box center [199, 76] width 41 height 11
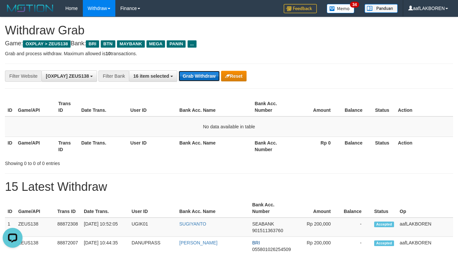
click at [202, 76] on button "Grab Withdraw" at bounding box center [199, 76] width 41 height 11
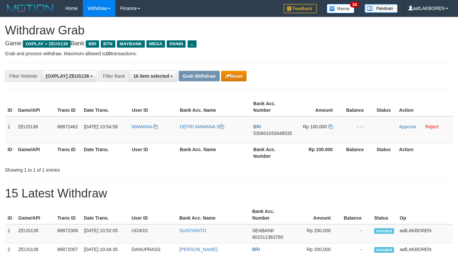
scroll to position [28, 0]
click at [146, 136] on td "MAMANA" at bounding box center [153, 130] width 48 height 27
copy link "MAMANA"
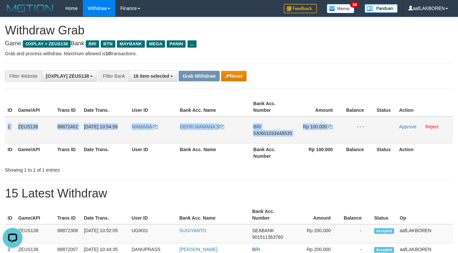
drag, startPoint x: 6, startPoint y: 125, endPoint x: 352, endPoint y: 134, distance: 345.9
click at [352, 134] on tr "1 ZEUS138 88872462 [DATE] 10:54:58 [GEOGRAPHIC_DATA] DEFRI MAMANA S BRI 5306010…" at bounding box center [229, 130] width 448 height 27
copy tr "1 ZEUS138 88872462 [DATE] 10:54:58 MAMANA DEFRI MAMANA S BRI 530601033448535 Rp…"
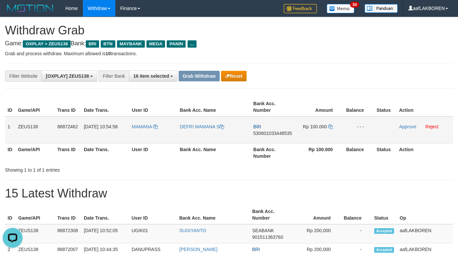
click at [286, 139] on td "BRI 530601033448535" at bounding box center [272, 130] width 45 height 27
click at [288, 139] on td "BRI 530601033448535" at bounding box center [272, 130] width 45 height 27
click at [283, 139] on td "BRI 530601033448535" at bounding box center [272, 130] width 45 height 27
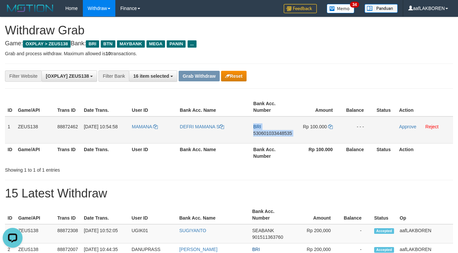
click at [277, 142] on td "BRI 530601033448535" at bounding box center [272, 130] width 45 height 27
click at [277, 141] on td "BRI 530601033448535" at bounding box center [272, 130] width 45 height 27
click at [280, 123] on td "BRI 530601033448535" at bounding box center [272, 130] width 45 height 27
click at [269, 139] on td "BRI 530601033448535" at bounding box center [272, 130] width 45 height 27
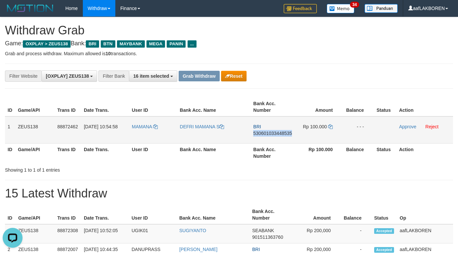
drag, startPoint x: 269, startPoint y: 139, endPoint x: 273, endPoint y: 137, distance: 3.9
click at [270, 139] on td "BRI 530601033448535" at bounding box center [272, 130] width 45 height 27
click at [330, 126] on icon at bounding box center [330, 127] width 5 height 5
drag, startPoint x: 407, startPoint y: 127, endPoint x: 259, endPoint y: 67, distance: 159.3
click at [407, 127] on link "Approve" at bounding box center [407, 126] width 17 height 5
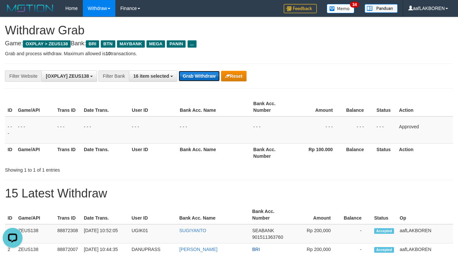
click at [200, 76] on button "Grab Withdraw" at bounding box center [199, 76] width 41 height 11
click at [201, 76] on button "Grab Withdraw" at bounding box center [199, 76] width 41 height 11
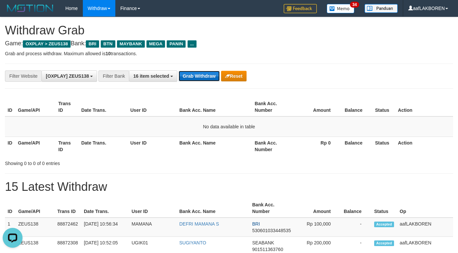
click at [194, 76] on button "Grab Withdraw" at bounding box center [199, 76] width 41 height 11
click at [199, 78] on button "Grab Withdraw" at bounding box center [199, 76] width 41 height 11
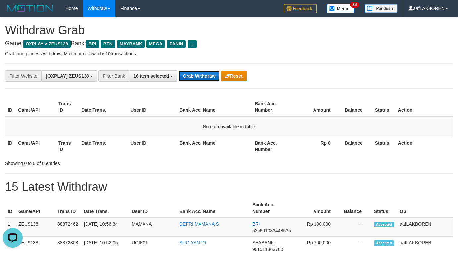
click at [199, 78] on button "Grab Withdraw" at bounding box center [199, 76] width 41 height 11
click at [201, 76] on button "Grab Withdraw" at bounding box center [199, 76] width 41 height 11
click at [201, 77] on button "Grab Withdraw" at bounding box center [199, 76] width 41 height 11
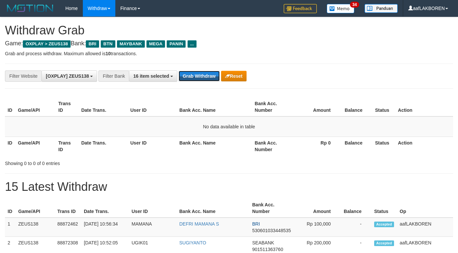
click at [201, 77] on button "Grab Withdraw" at bounding box center [199, 76] width 41 height 11
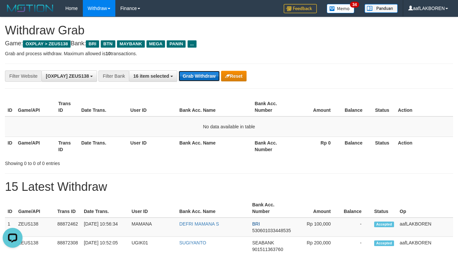
click at [200, 79] on button "Grab Withdraw" at bounding box center [199, 76] width 41 height 11
click at [202, 76] on button "Grab Withdraw" at bounding box center [199, 76] width 41 height 11
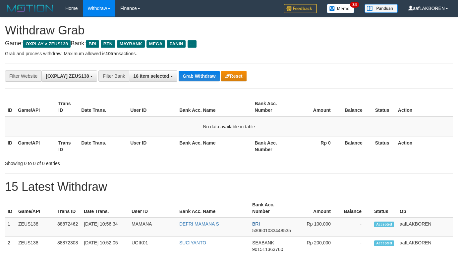
scroll to position [28, 0]
click at [203, 76] on button "Grab Withdraw" at bounding box center [199, 76] width 41 height 11
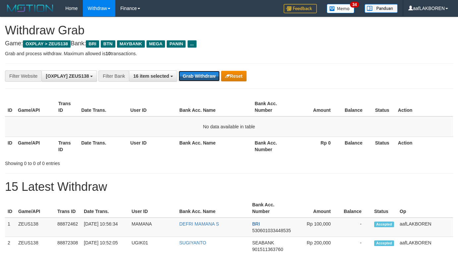
scroll to position [28, 0]
click at [203, 76] on button "Grab Withdraw" at bounding box center [199, 76] width 41 height 11
click at [203, 75] on button "Grab Withdraw" at bounding box center [199, 76] width 41 height 11
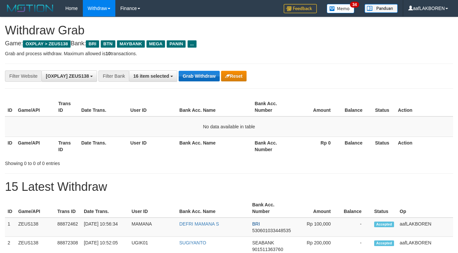
scroll to position [28, 0]
click at [203, 75] on button "Grab Withdraw" at bounding box center [199, 76] width 41 height 11
click at [197, 78] on button "Grab Withdraw" at bounding box center [199, 76] width 41 height 11
click at [197, 77] on button "Grab Withdraw" at bounding box center [199, 76] width 41 height 11
click at [197, 73] on button "Grab Withdraw" at bounding box center [199, 76] width 41 height 11
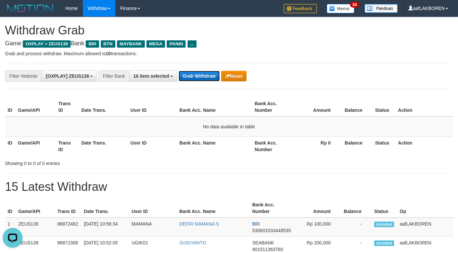
click at [197, 73] on button "Grab Withdraw" at bounding box center [199, 76] width 41 height 11
click at [196, 75] on button "Grab Withdraw" at bounding box center [199, 76] width 41 height 11
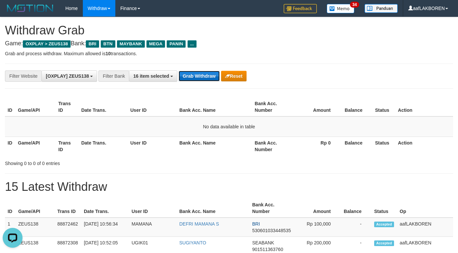
click at [196, 75] on button "Grab Withdraw" at bounding box center [199, 76] width 41 height 11
click at [198, 73] on button "Grab Withdraw" at bounding box center [199, 76] width 41 height 11
click at [197, 72] on button "Grab Withdraw" at bounding box center [199, 76] width 41 height 11
click at [196, 73] on button "Grab Withdraw" at bounding box center [199, 76] width 41 height 11
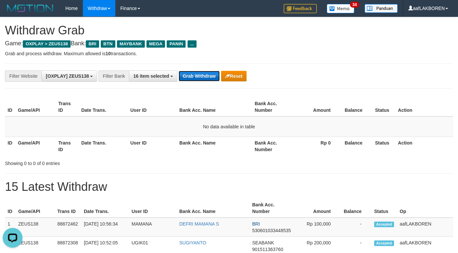
click at [196, 73] on button "Grab Withdraw" at bounding box center [199, 76] width 41 height 11
click at [192, 73] on button "Grab Withdraw" at bounding box center [199, 76] width 41 height 11
click at [193, 73] on button "Grab Withdraw" at bounding box center [199, 76] width 41 height 11
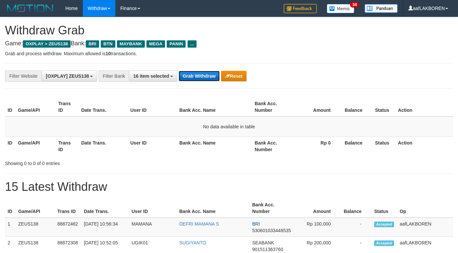
drag, startPoint x: 0, startPoint y: 0, endPoint x: 194, endPoint y: 73, distance: 207.0
click at [194, 73] on button "Grab Withdraw" at bounding box center [199, 76] width 41 height 11
click at [195, 73] on button "Grab Withdraw" at bounding box center [199, 76] width 41 height 11
click at [202, 78] on button "Grab Withdraw" at bounding box center [199, 76] width 41 height 11
click at [201, 76] on button "Grab Withdraw" at bounding box center [199, 76] width 41 height 11
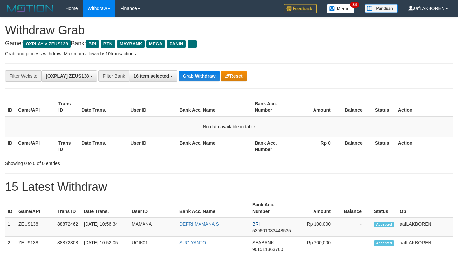
click at [201, 76] on button "Grab Withdraw" at bounding box center [199, 76] width 41 height 11
click at [203, 75] on button "Grab Withdraw" at bounding box center [199, 76] width 41 height 11
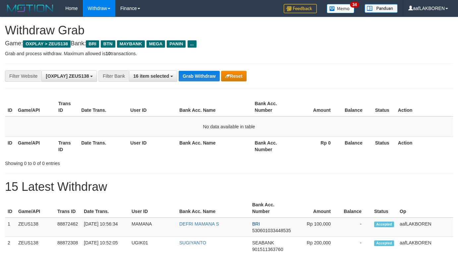
click at [197, 76] on button "Grab Withdraw" at bounding box center [199, 76] width 41 height 11
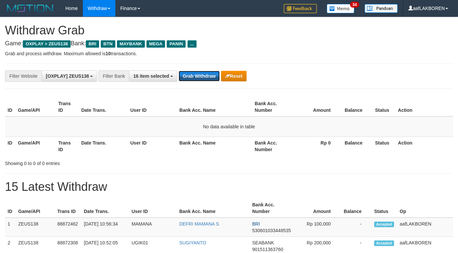
click at [200, 76] on button "Grab Withdraw" at bounding box center [199, 76] width 41 height 11
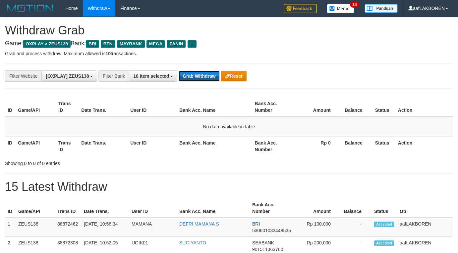
click at [200, 76] on button "Grab Withdraw" at bounding box center [199, 76] width 41 height 11
click at [198, 73] on button "Grab Withdraw" at bounding box center [199, 76] width 41 height 11
click at [202, 78] on button "Grab Withdraw" at bounding box center [199, 76] width 41 height 11
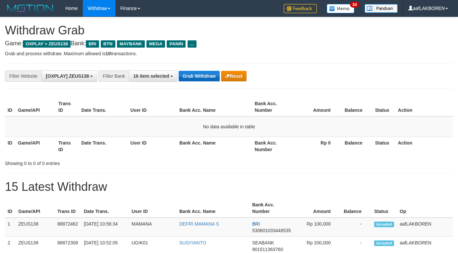
click at [204, 73] on button "Grab Withdraw" at bounding box center [199, 76] width 41 height 11
click at [206, 71] on button "Grab Withdraw" at bounding box center [199, 76] width 41 height 11
click at [201, 76] on button "Grab Withdraw" at bounding box center [199, 76] width 41 height 11
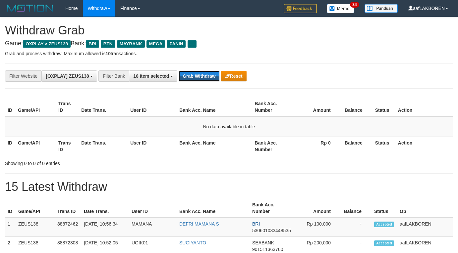
click at [198, 76] on button "Grab Withdraw" at bounding box center [199, 76] width 41 height 11
click at [198, 75] on button "Grab Withdraw" at bounding box center [199, 76] width 41 height 11
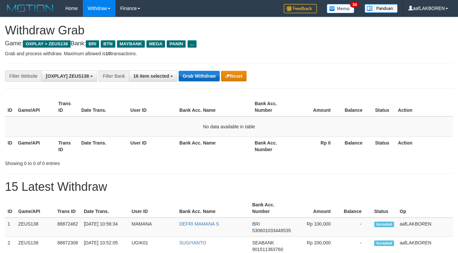
click at [198, 75] on button "Grab Withdraw" at bounding box center [199, 76] width 41 height 11
